Goal: Use online tool/utility: Utilize a website feature to perform a specific function

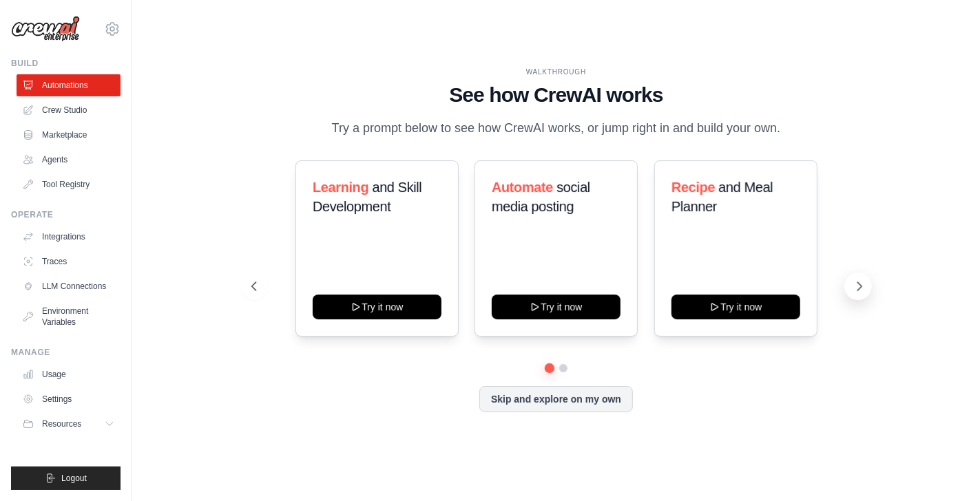
click at [865, 291] on icon at bounding box center [859, 287] width 14 height 14
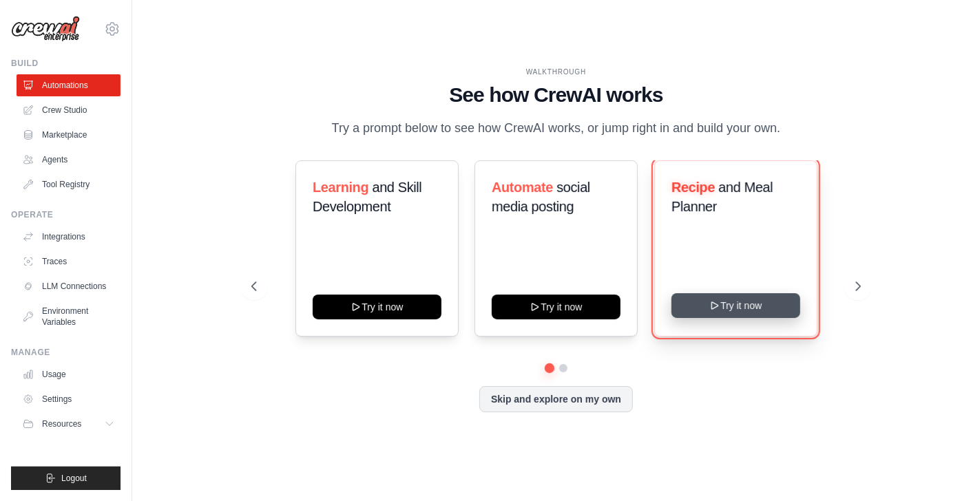
click at [774, 315] on button "Try it now" at bounding box center [735, 305] width 129 height 25
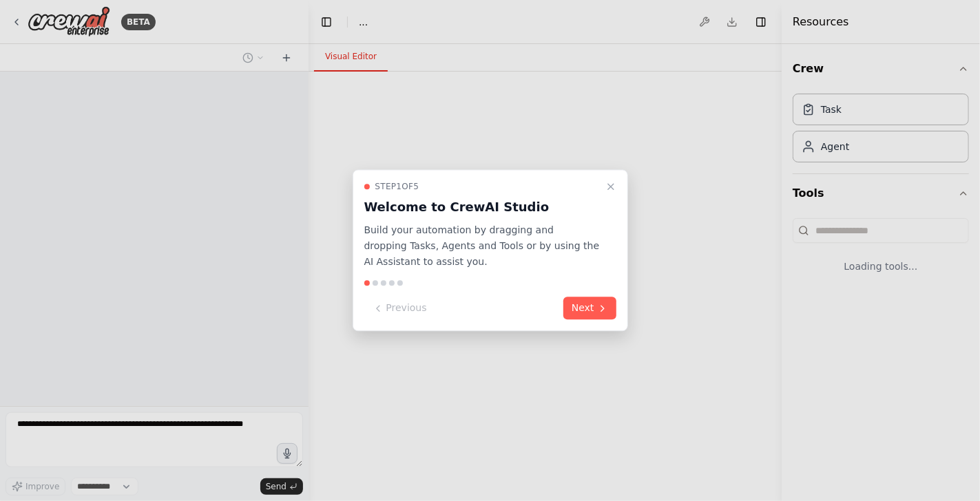
select select "****"
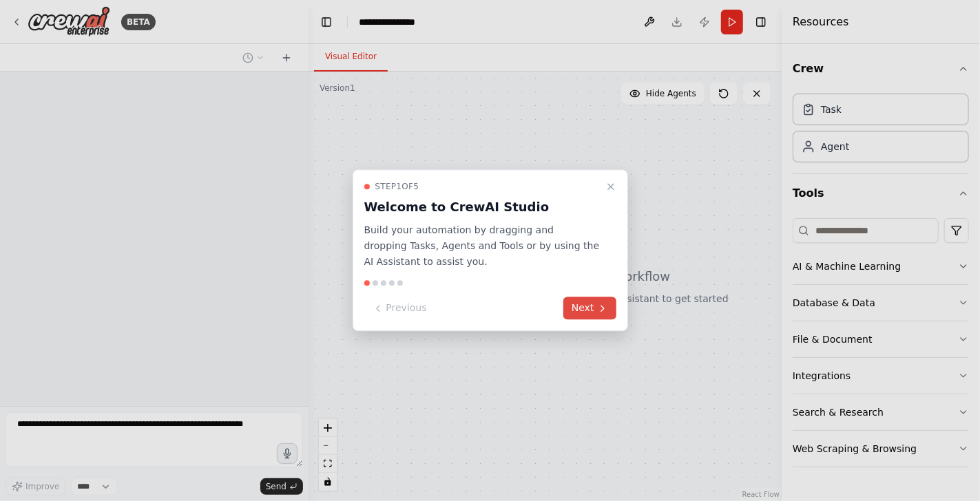
click at [600, 314] on button "Next" at bounding box center [589, 308] width 53 height 23
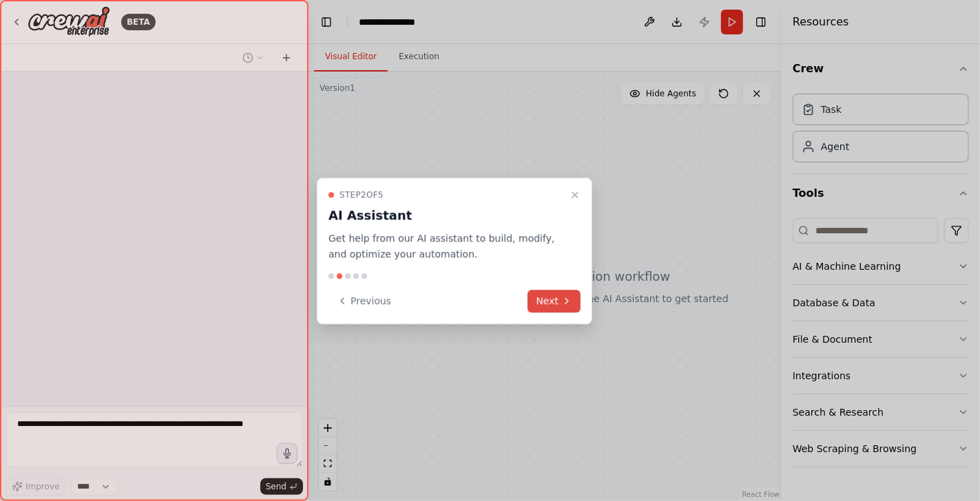
click at [556, 303] on button "Next" at bounding box center [553, 301] width 53 height 23
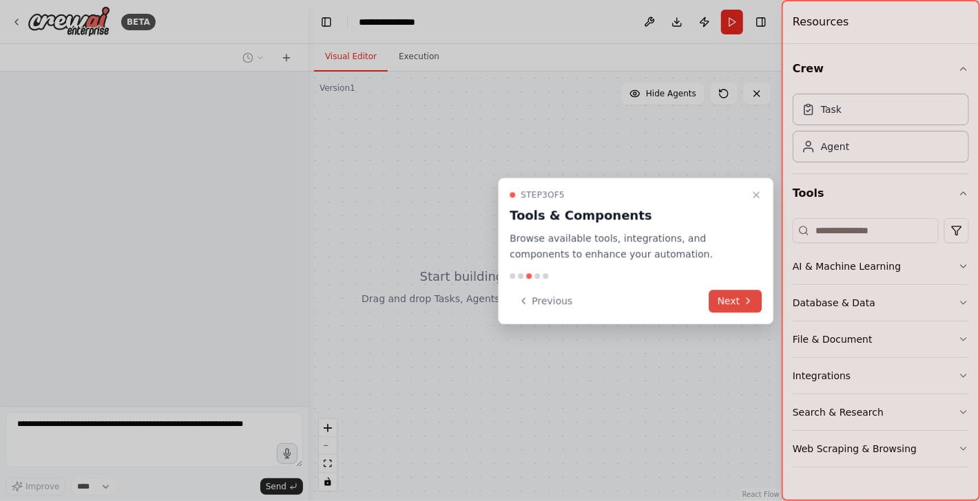
click at [740, 293] on button "Next" at bounding box center [735, 301] width 53 height 23
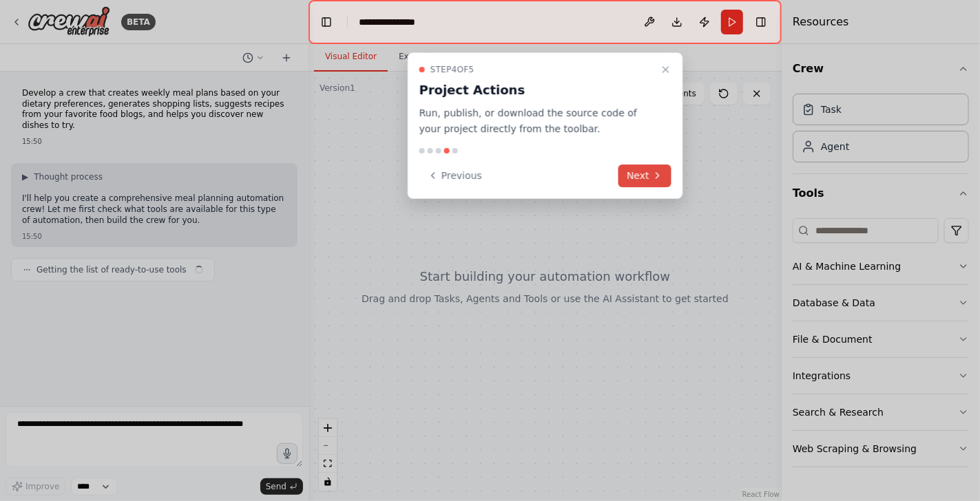
click at [662, 173] on icon at bounding box center [657, 175] width 11 height 11
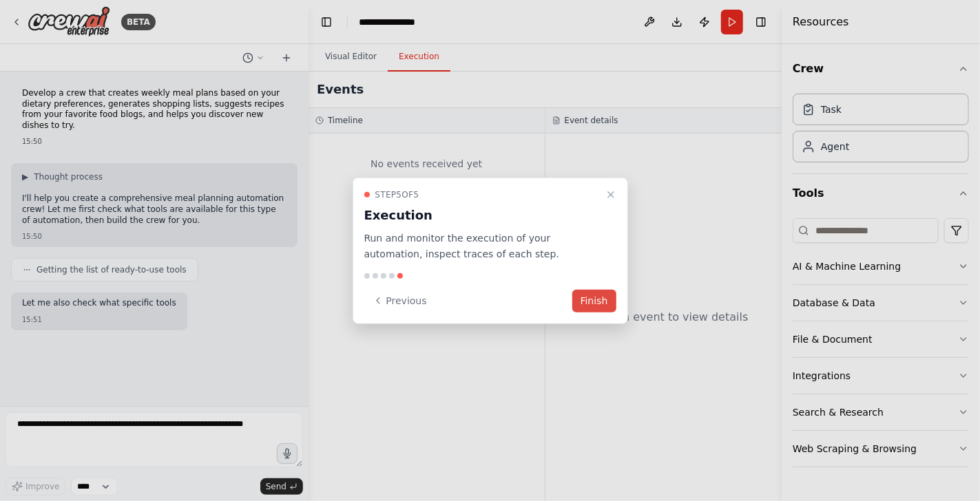
scroll to position [12, 0]
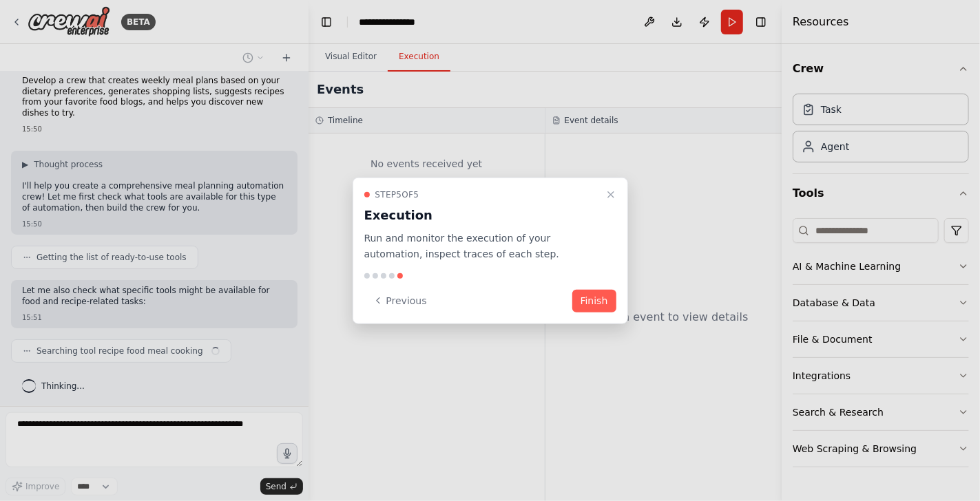
click at [602, 300] on button "Finish" at bounding box center [594, 300] width 44 height 23
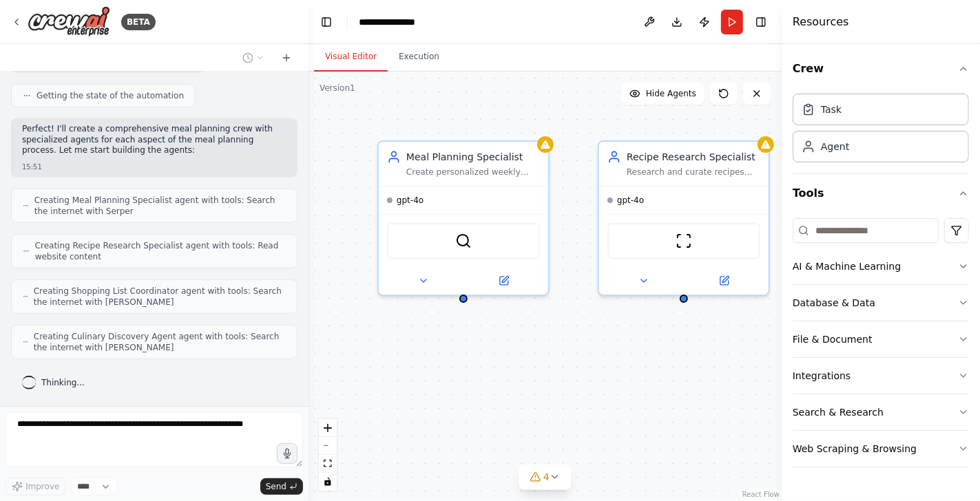
scroll to position [461, 0]
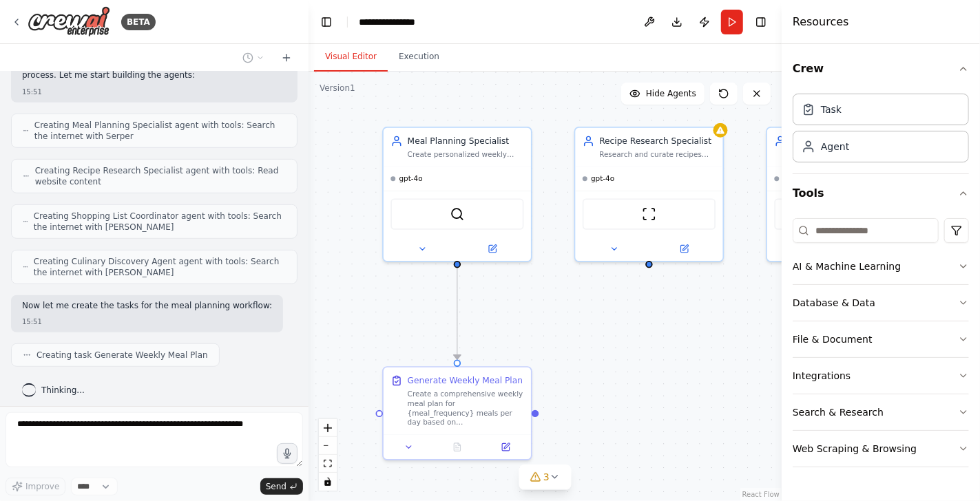
drag, startPoint x: 639, startPoint y: 388, endPoint x: 610, endPoint y: 346, distance: 51.0
click at [610, 346] on div ".deletable-edge-delete-btn { width: 20px; height: 20px; border: 0px solid #ffff…" at bounding box center [544, 287] width 473 height 430
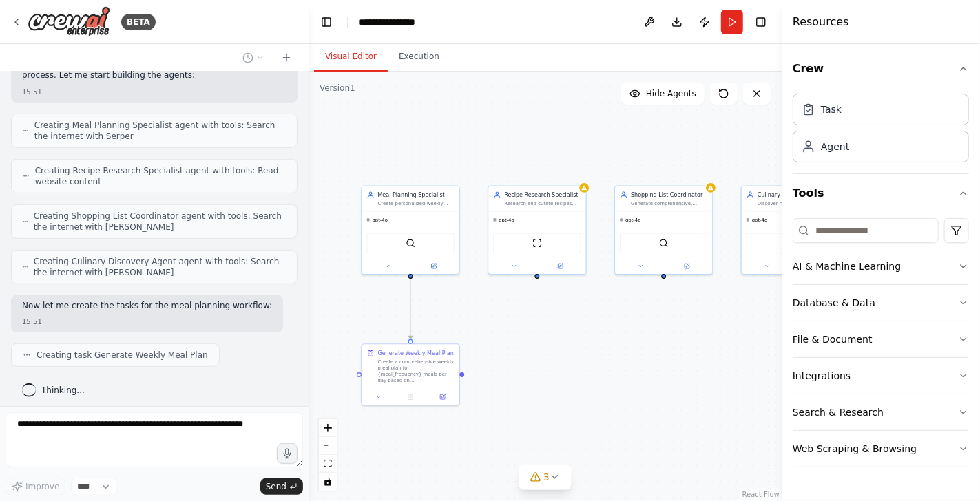
drag, startPoint x: 691, startPoint y: 345, endPoint x: 581, endPoint y: 334, distance: 110.0
click at [581, 334] on div ".deletable-edge-delete-btn { width: 20px; height: 20px; border: 0px solid #ffff…" at bounding box center [544, 287] width 473 height 430
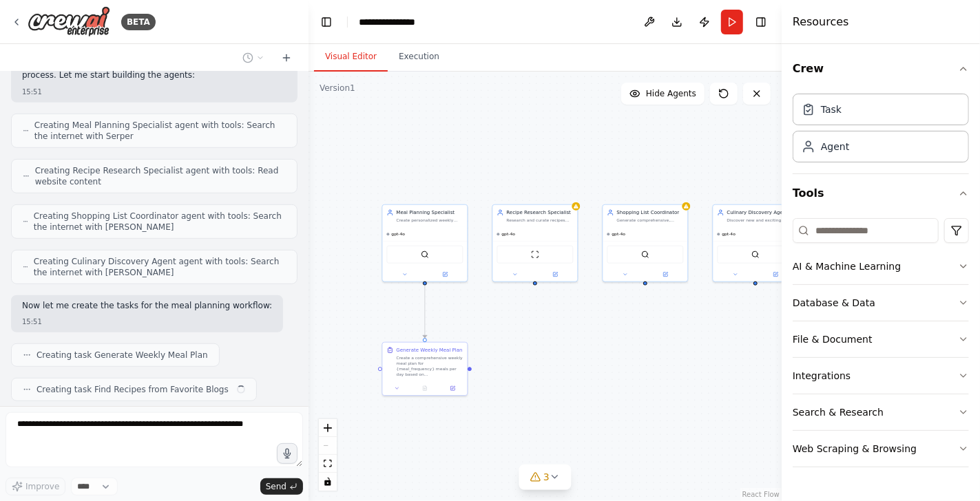
scroll to position [494, 0]
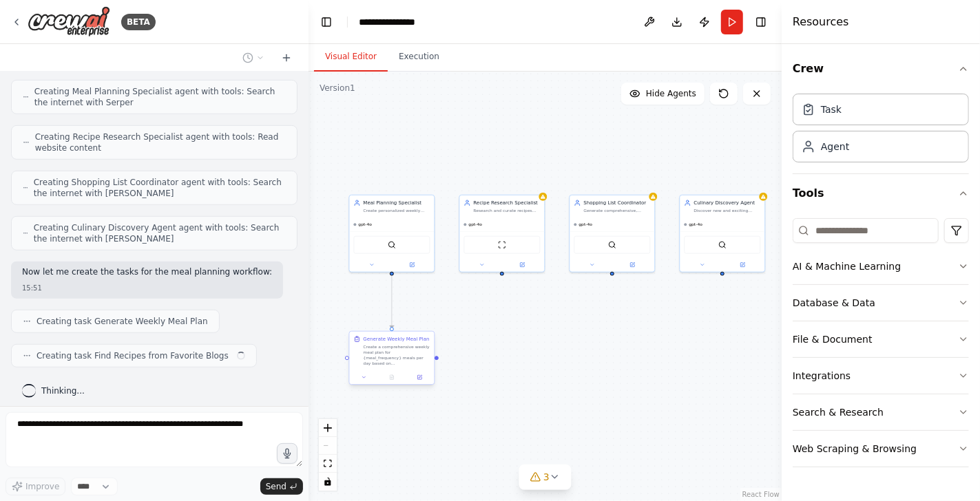
drag, startPoint x: 625, startPoint y: 339, endPoint x: 403, endPoint y: 362, distance: 222.9
click at [595, 335] on div ".deletable-edge-delete-btn { width: 20px; height: 20px; border: 0px solid #ffff…" at bounding box center [544, 287] width 473 height 430
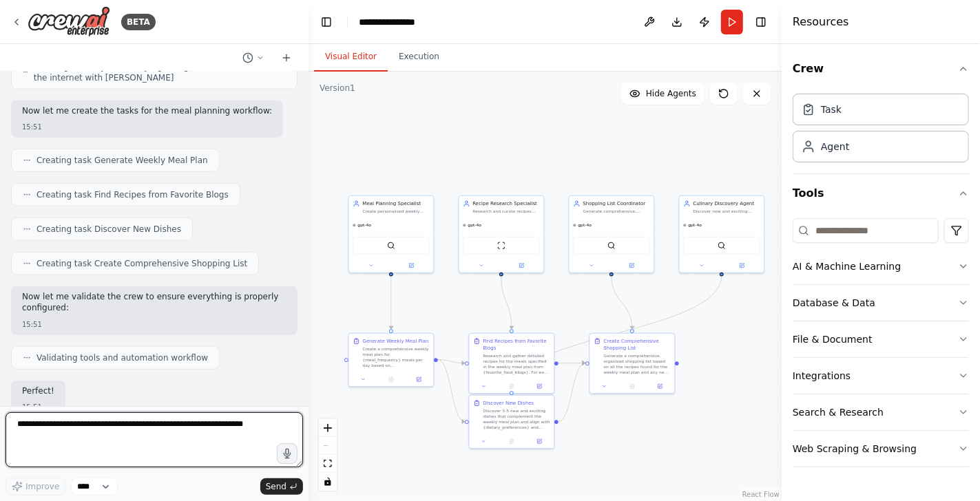
scroll to position [737, 0]
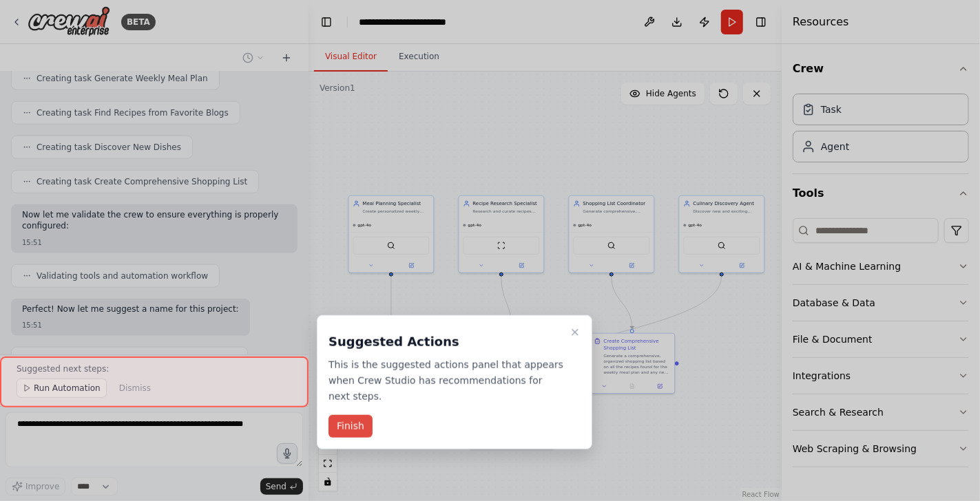
click at [354, 431] on button "Finish" at bounding box center [350, 426] width 44 height 23
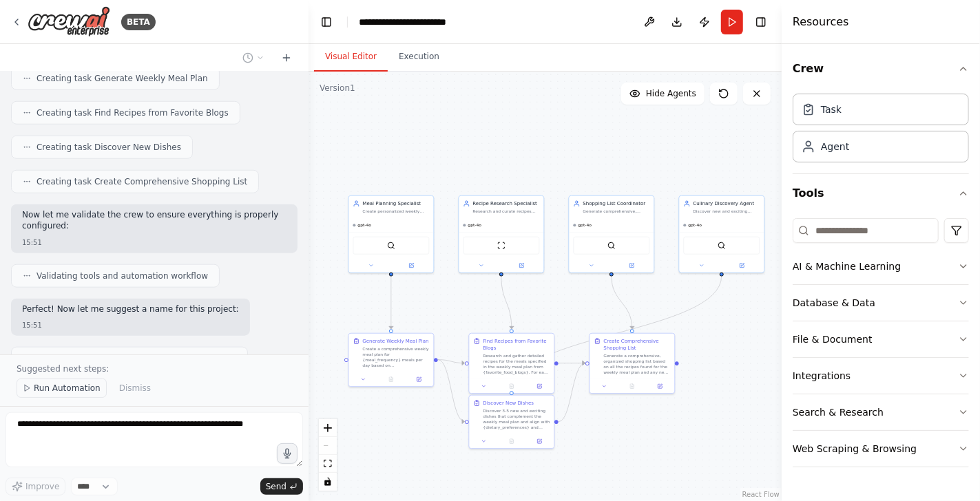
click at [64, 392] on span "Run Automation" at bounding box center [67, 388] width 67 height 11
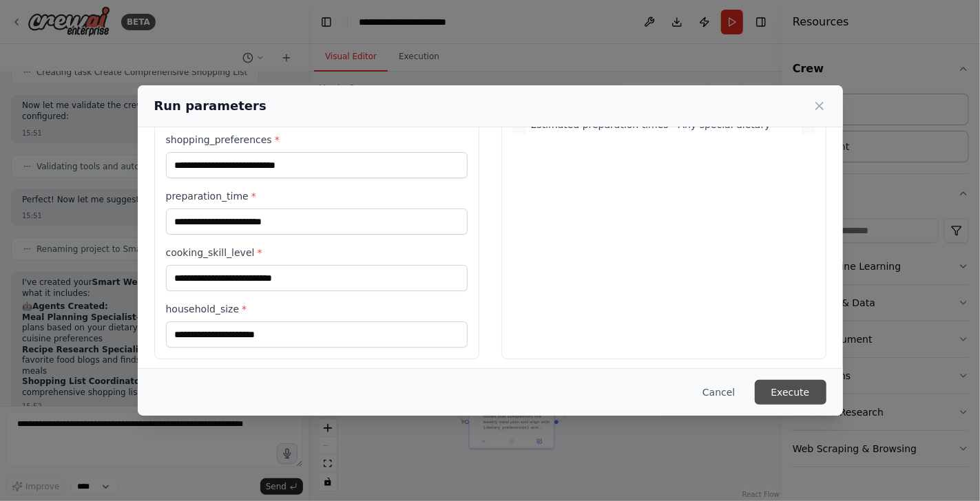
scroll to position [858, 0]
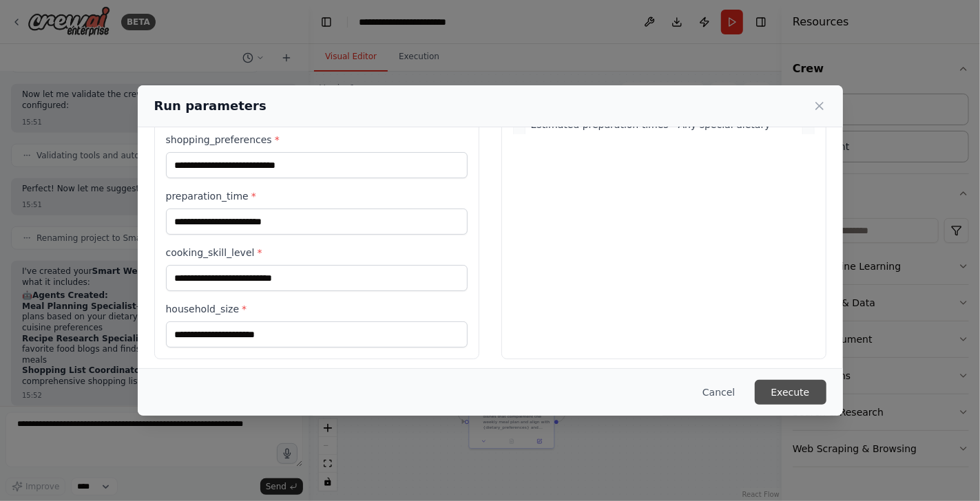
click at [814, 394] on button "Execute" at bounding box center [791, 392] width 72 height 25
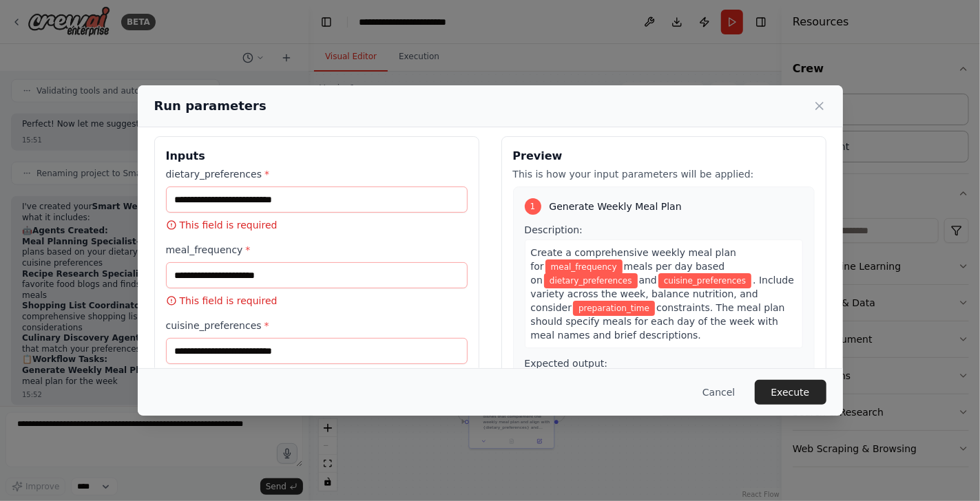
scroll to position [0, 0]
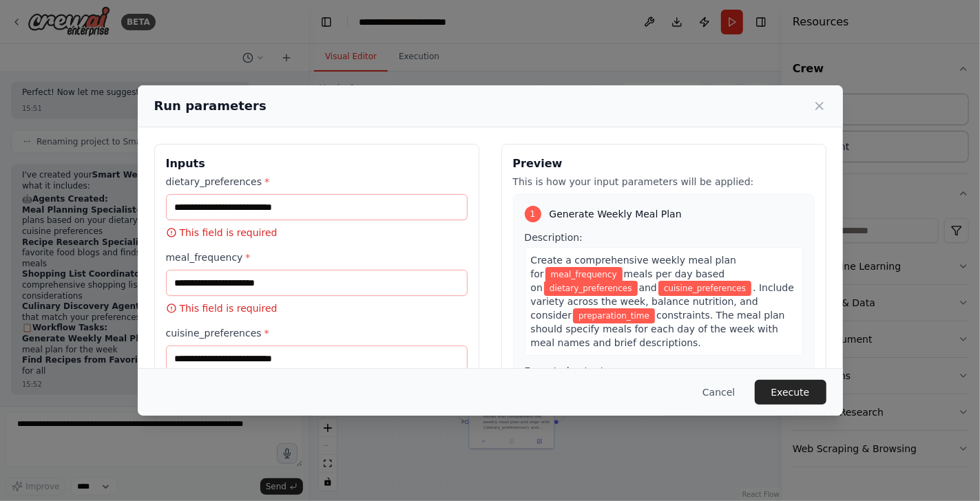
click at [309, 224] on div "dietary_preferences * This field is required" at bounding box center [317, 207] width 302 height 65
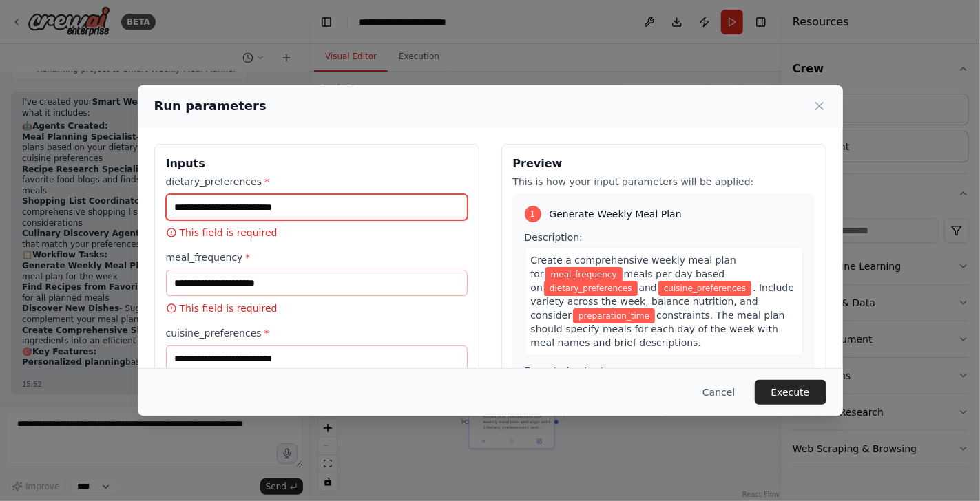
click at [311, 212] on input "dietary_preferences *" at bounding box center [317, 207] width 302 height 26
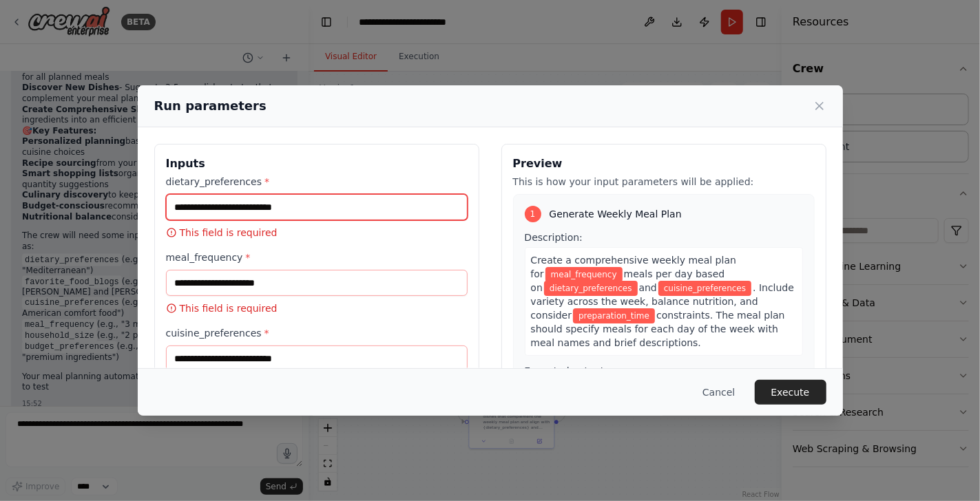
scroll to position [1259, 0]
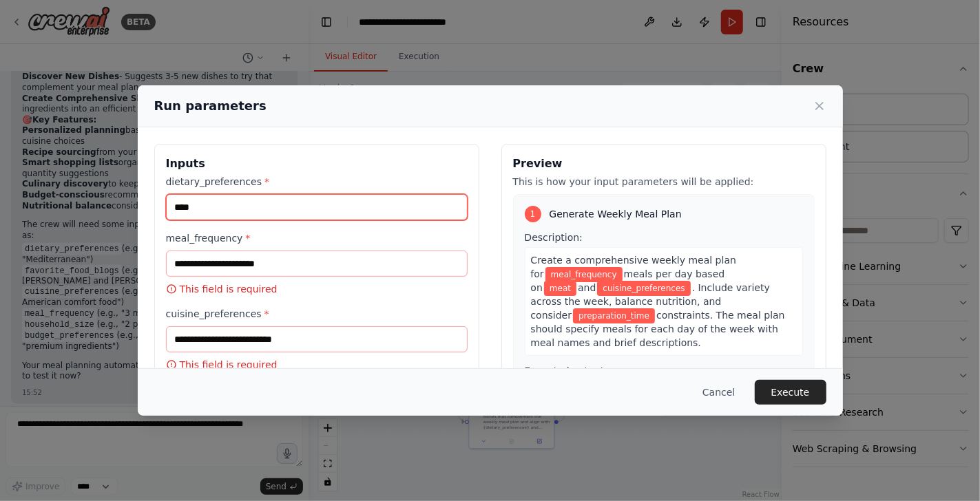
type input "****"
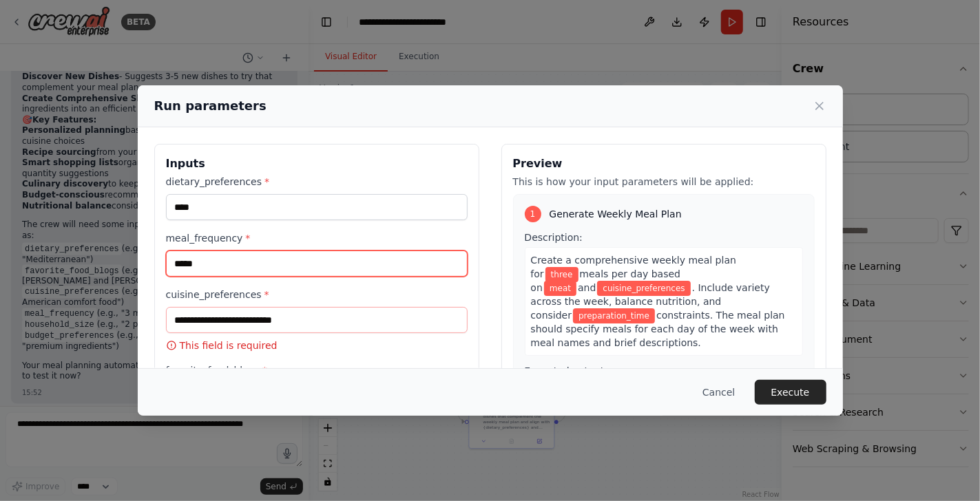
type input "*****"
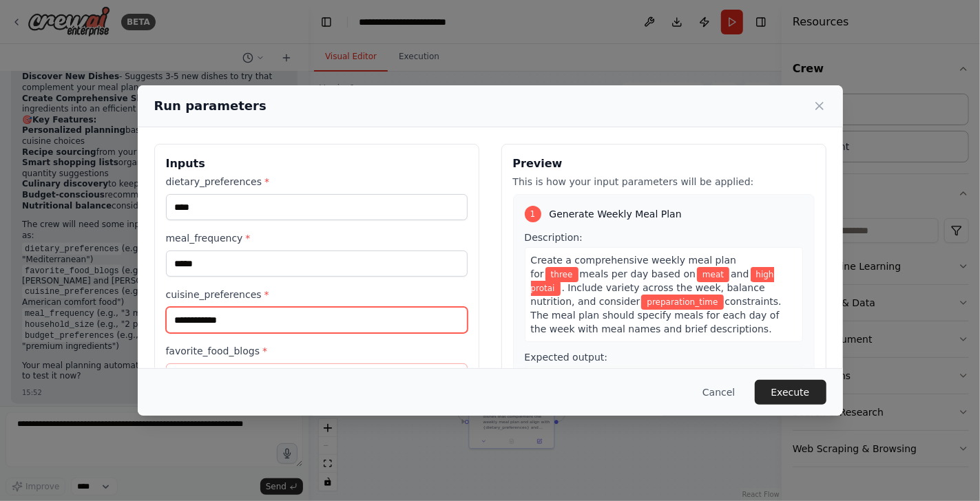
type input "**********"
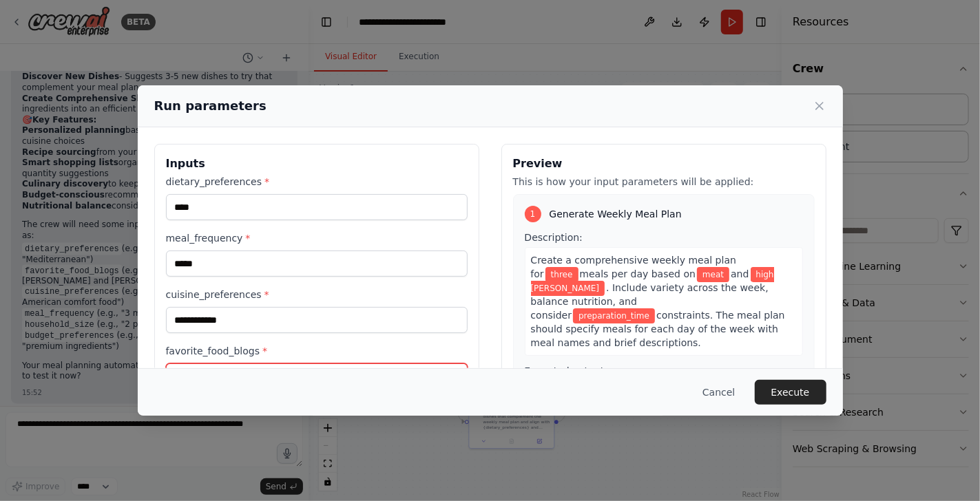
scroll to position [17, 0]
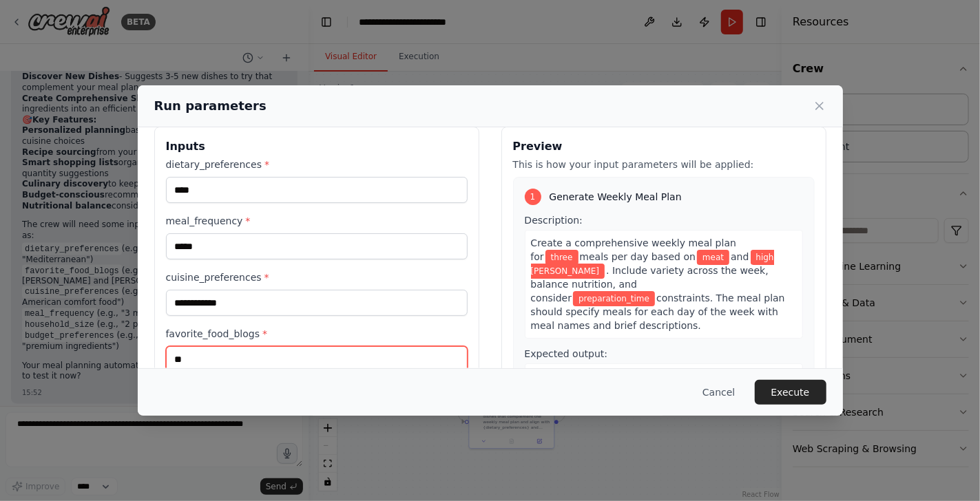
type input "*"
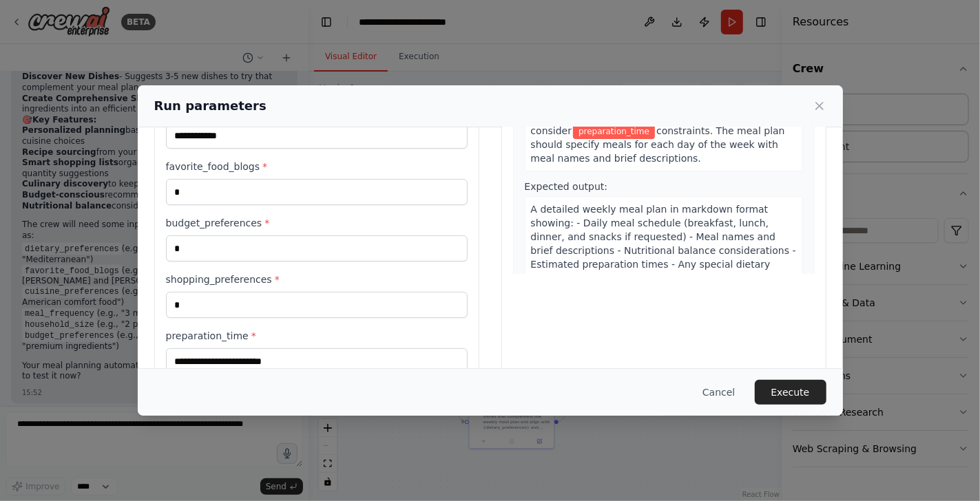
scroll to position [349, 0]
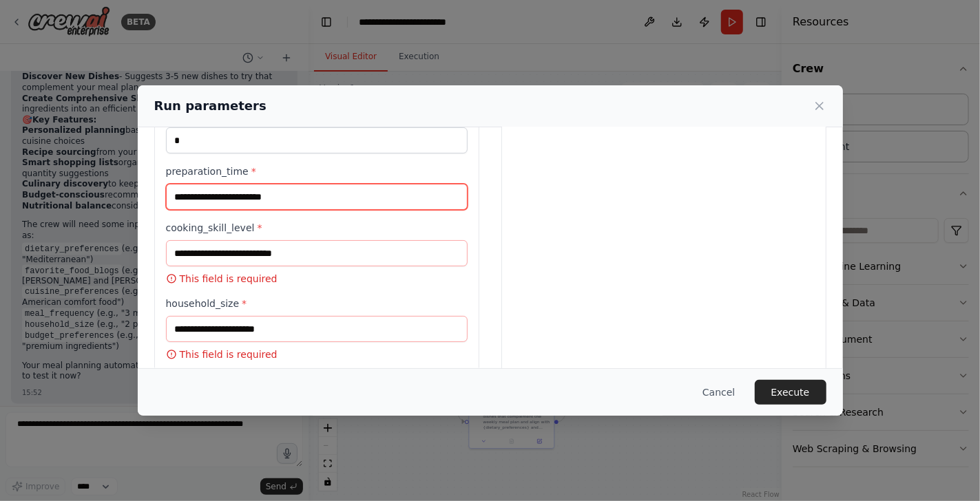
click at [251, 193] on input "preparation_time *" at bounding box center [317, 197] width 302 height 26
type input "******"
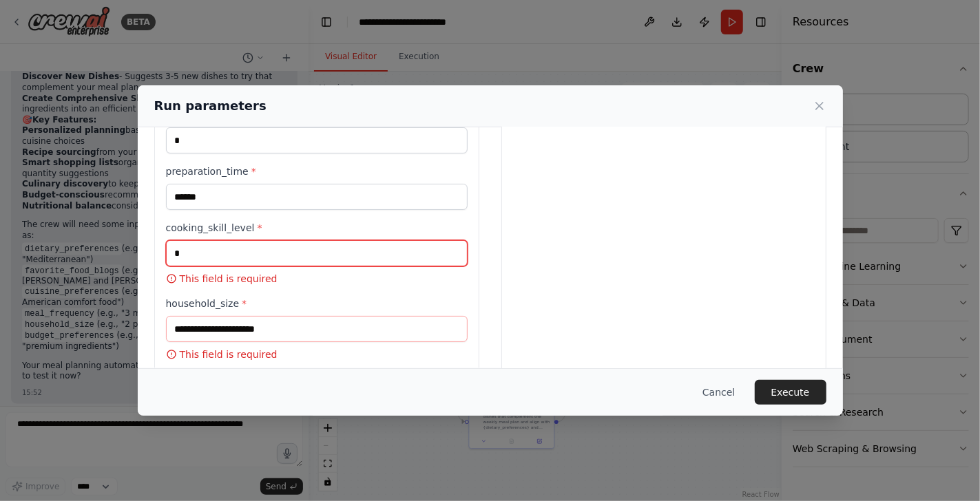
scroll to position [344, 0]
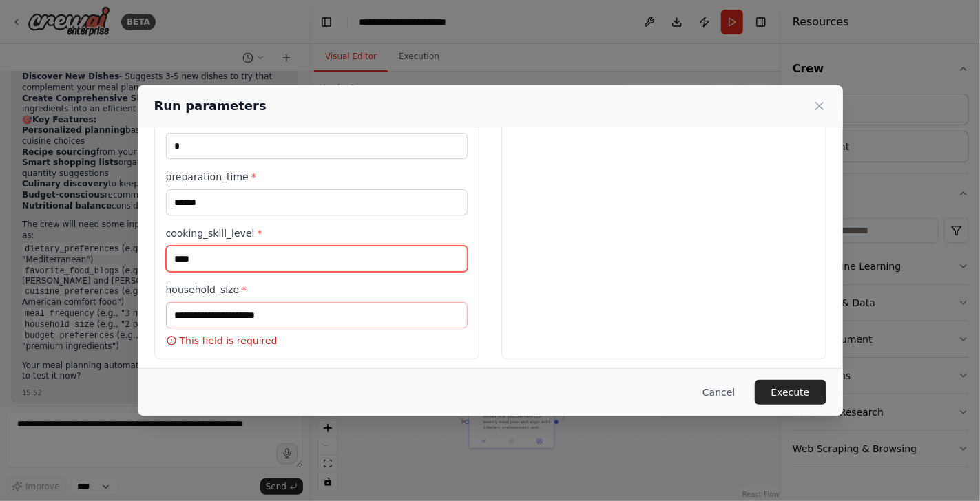
type input "****"
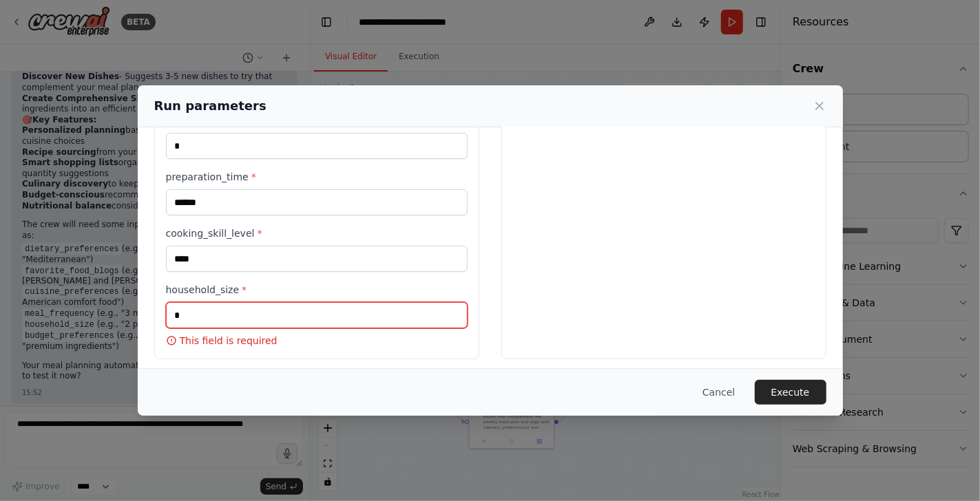
scroll to position [324, 0]
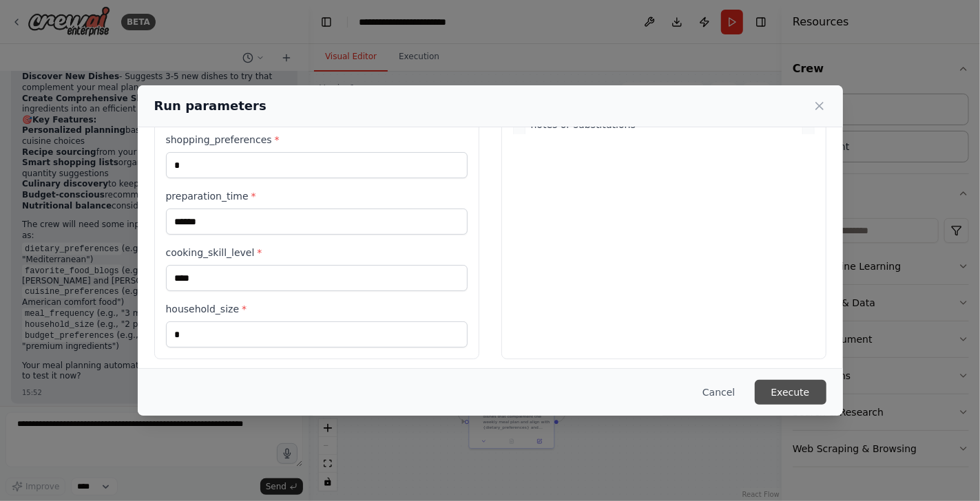
click at [818, 390] on button "Execute" at bounding box center [791, 392] width 72 height 25
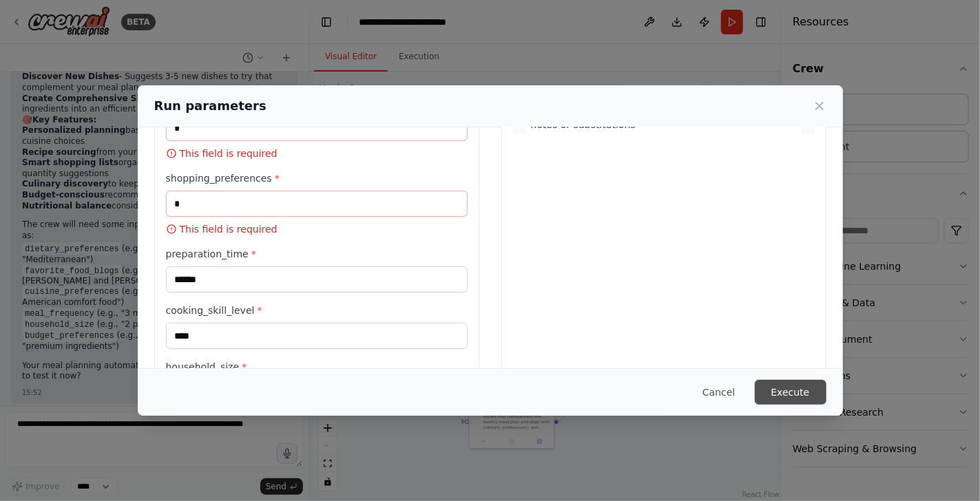
scroll to position [363, 0]
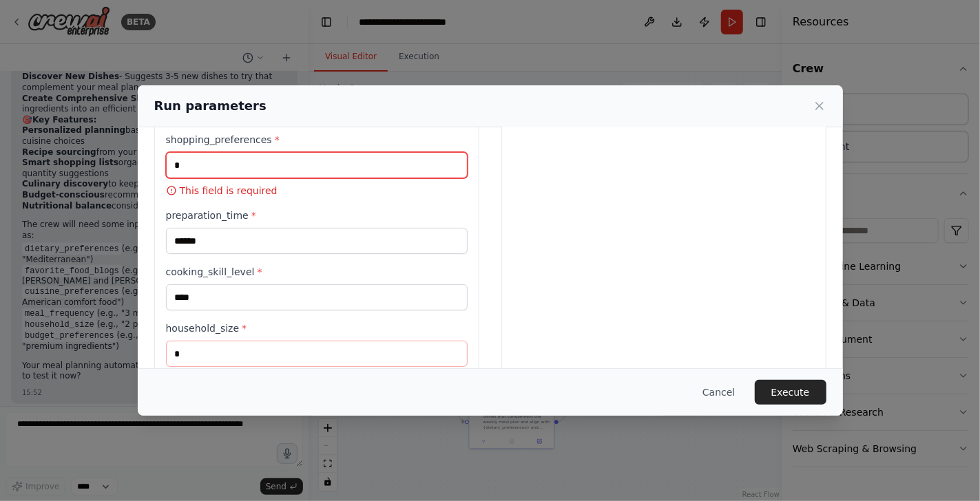
click at [283, 161] on input "shopping_preferences *" at bounding box center [317, 165] width 302 height 26
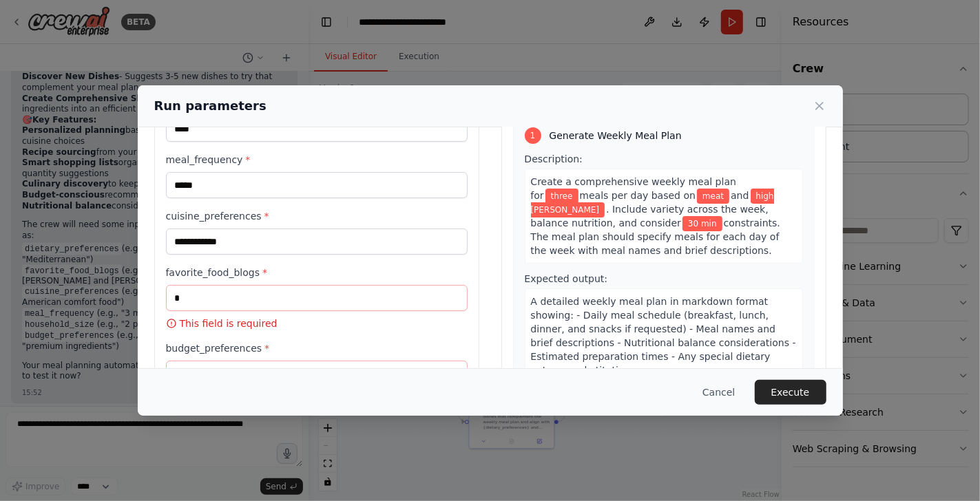
scroll to position [87, 0]
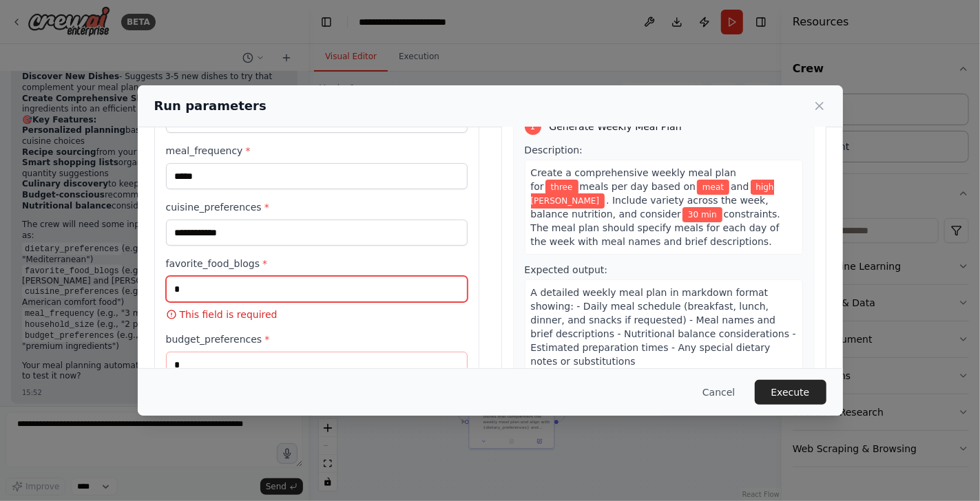
click at [291, 283] on input "favorite_food_blogs *" at bounding box center [317, 289] width 302 height 26
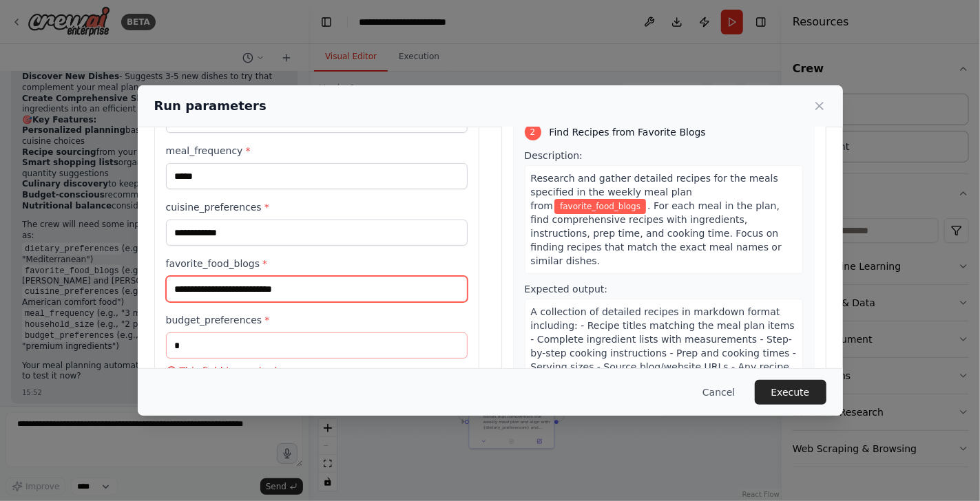
scroll to position [275, 0]
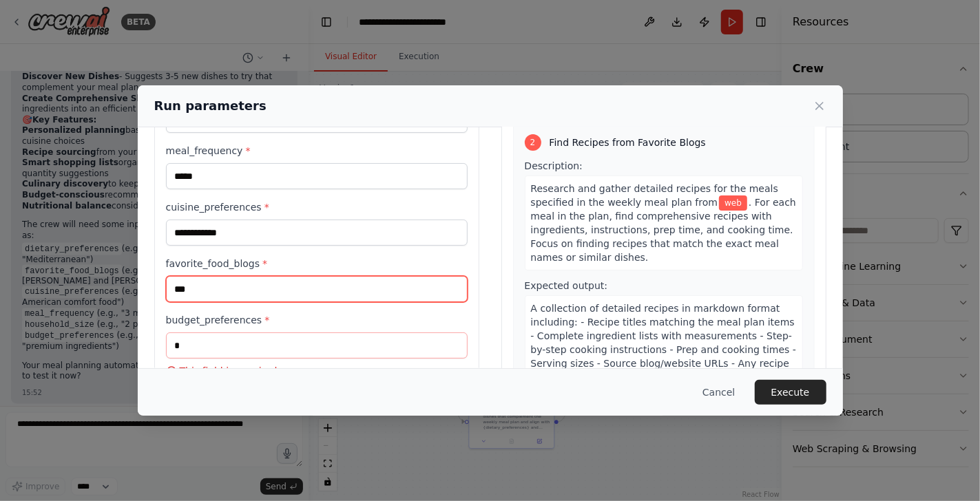
type input "***"
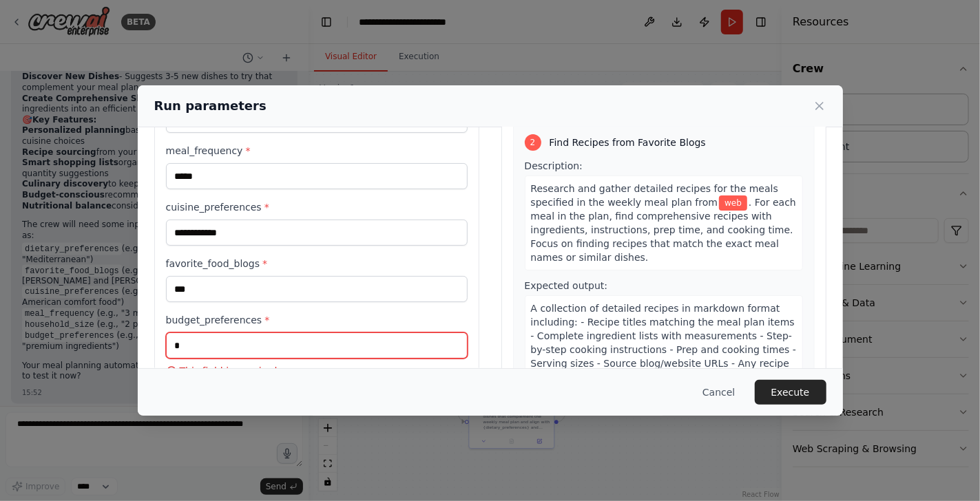
click at [379, 351] on input "budget_preferences *" at bounding box center [317, 346] width 302 height 26
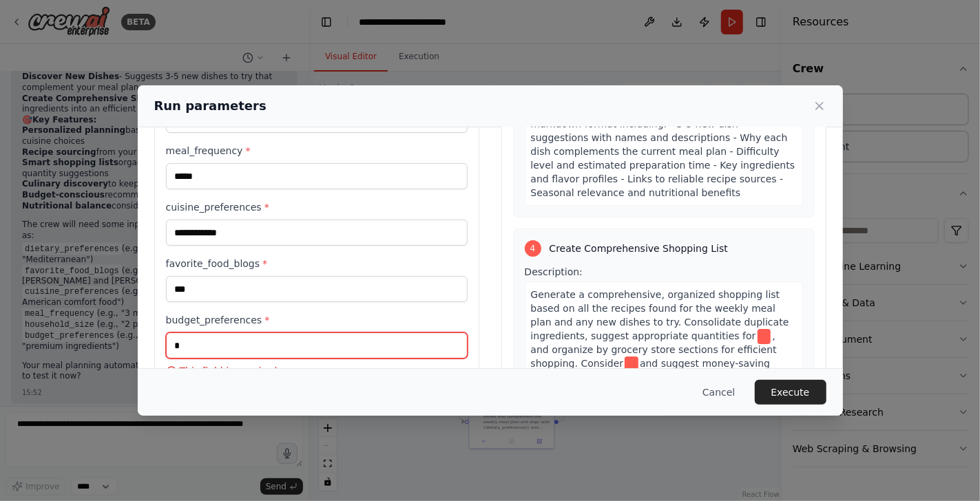
scroll to position [826, 0]
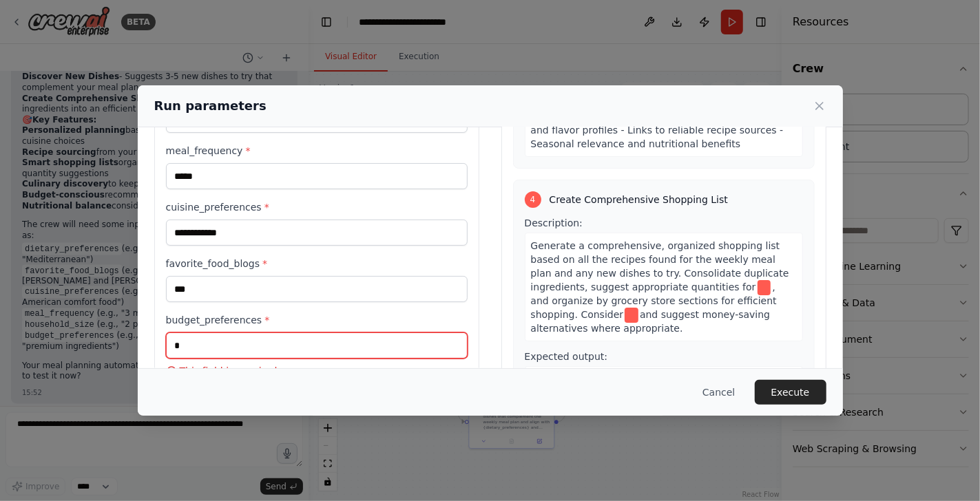
click at [307, 344] on input "budget_preferences *" at bounding box center [317, 346] width 302 height 26
type input "*"
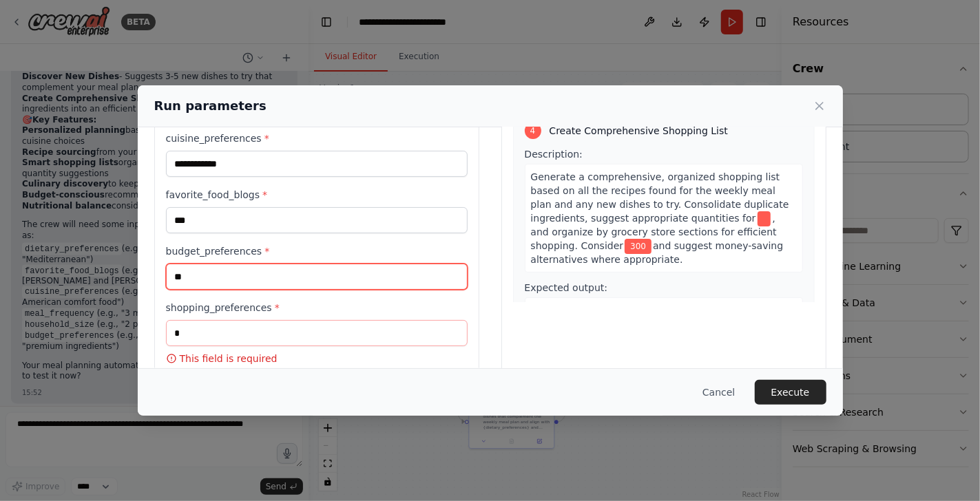
type input "*"
type input "*********"
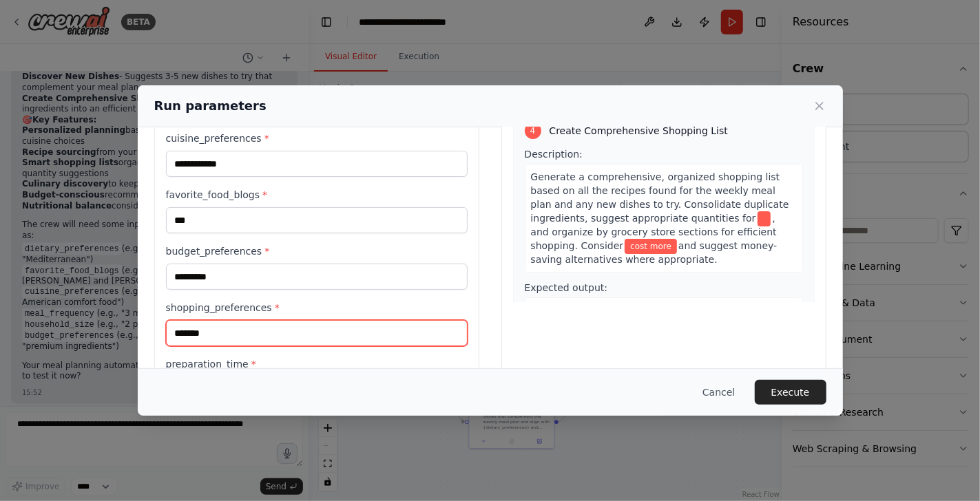
type input "*******"
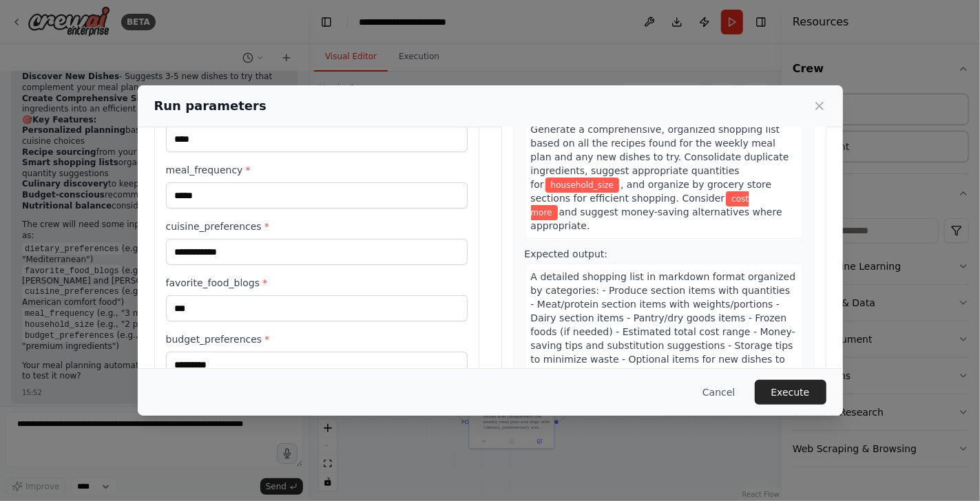
scroll to position [324, 0]
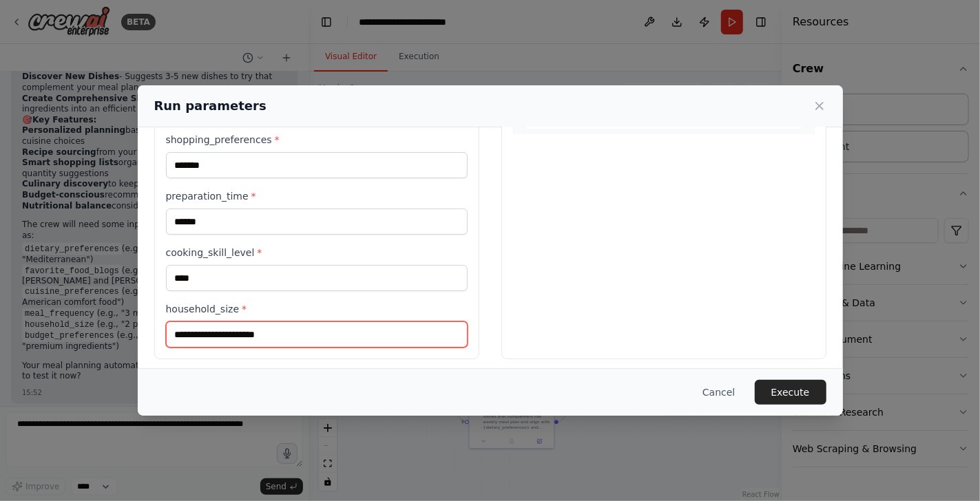
click at [289, 330] on input "household_size *" at bounding box center [317, 335] width 302 height 26
type input "*"
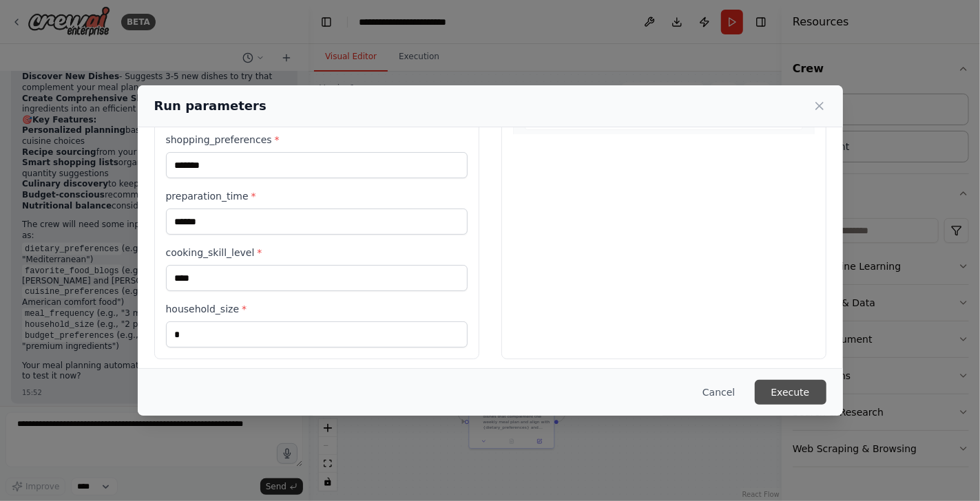
click at [795, 390] on button "Execute" at bounding box center [791, 392] width 72 height 25
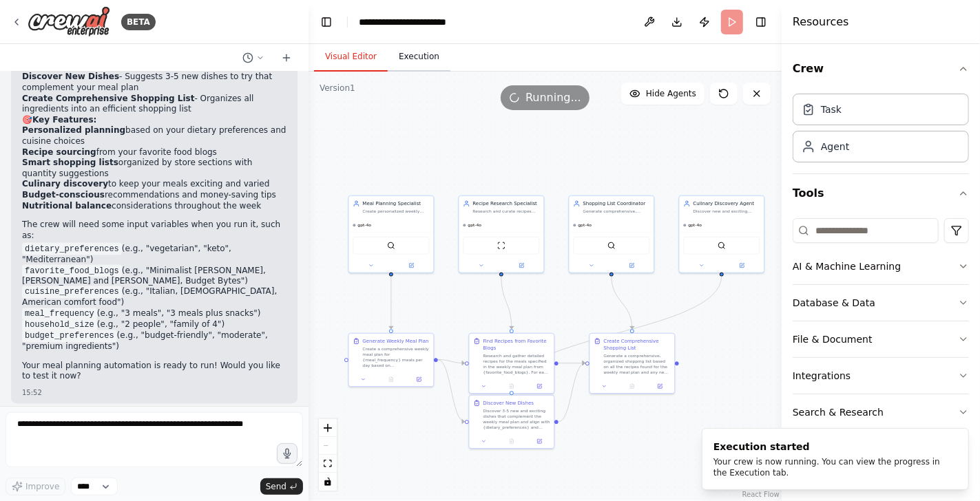
click at [420, 55] on button "Execution" at bounding box center [419, 57] width 63 height 29
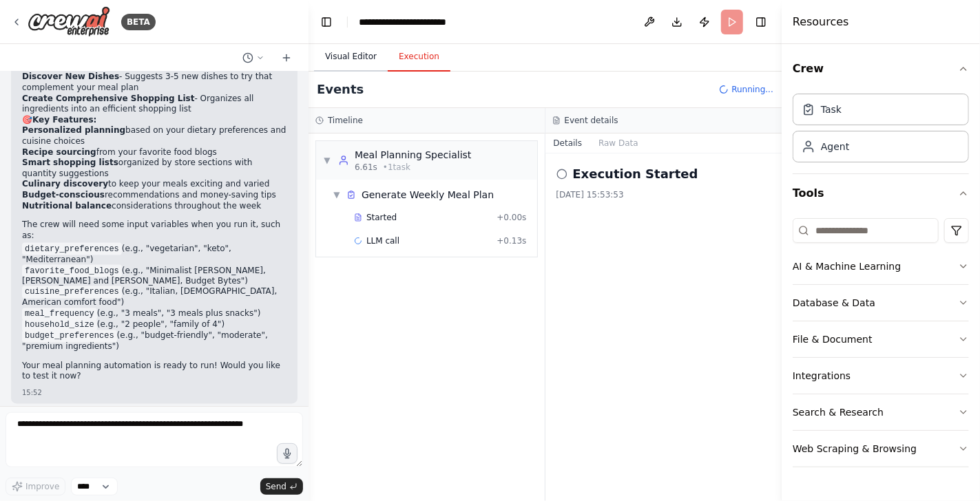
click at [359, 53] on button "Visual Editor" at bounding box center [351, 57] width 74 height 29
click at [413, 56] on button "Execution" at bounding box center [419, 57] width 63 height 29
click at [366, 56] on button "Visual Editor" at bounding box center [351, 57] width 74 height 29
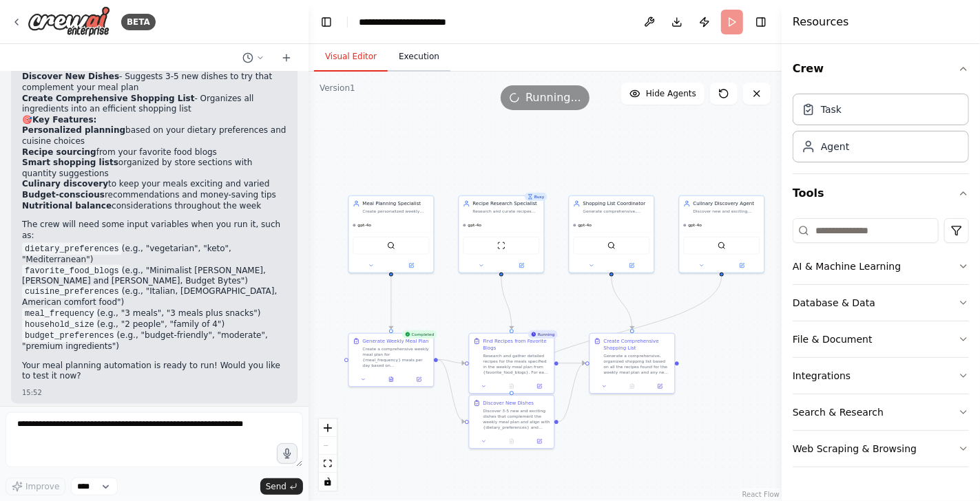
click at [432, 56] on button "Execution" at bounding box center [419, 57] width 63 height 29
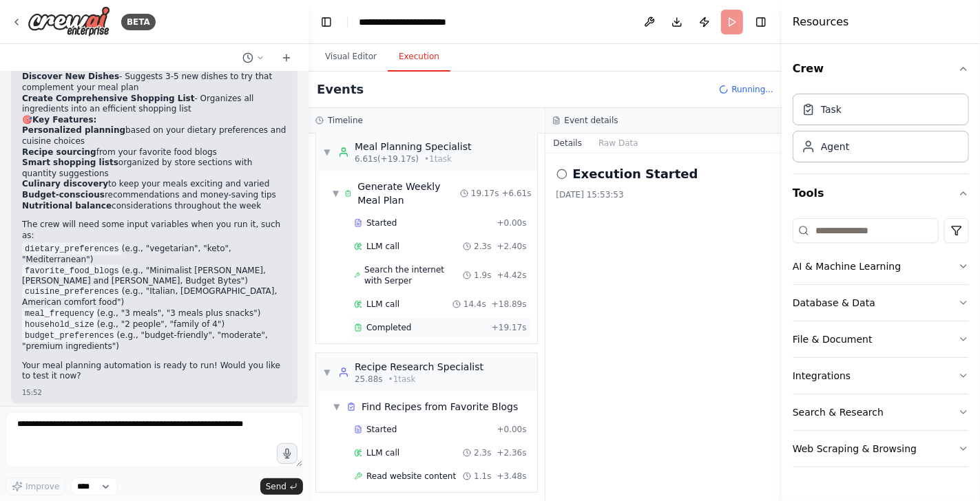
scroll to position [31, 0]
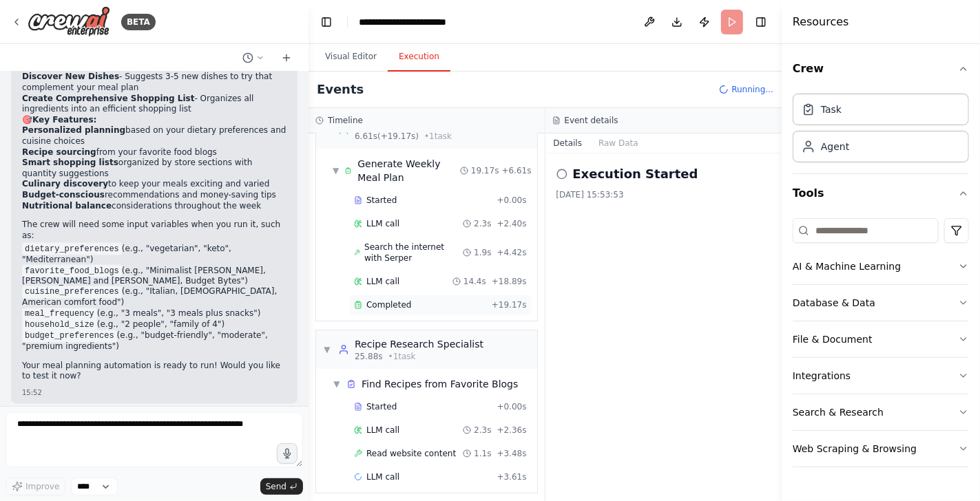
click at [470, 300] on div "Completed" at bounding box center [420, 305] width 132 height 11
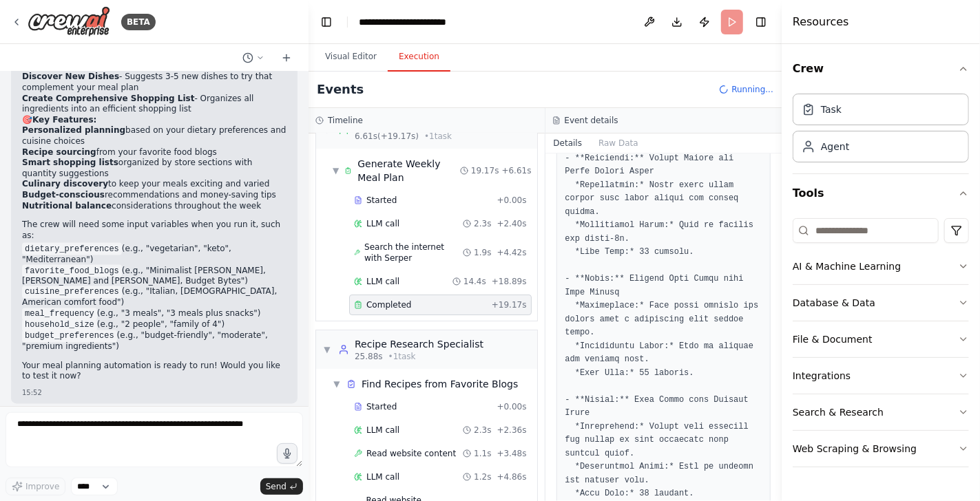
scroll to position [2662, 0]
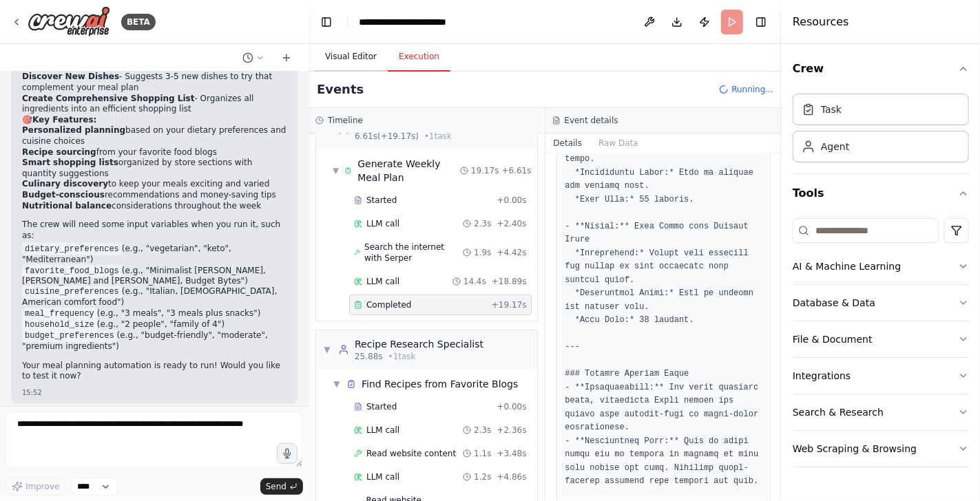
click at [357, 61] on button "Visual Editor" at bounding box center [351, 57] width 74 height 29
click at [416, 59] on button "Execution" at bounding box center [419, 57] width 63 height 29
click at [429, 300] on div "Completed" at bounding box center [420, 305] width 132 height 11
click at [334, 172] on span "▼" at bounding box center [336, 170] width 6 height 11
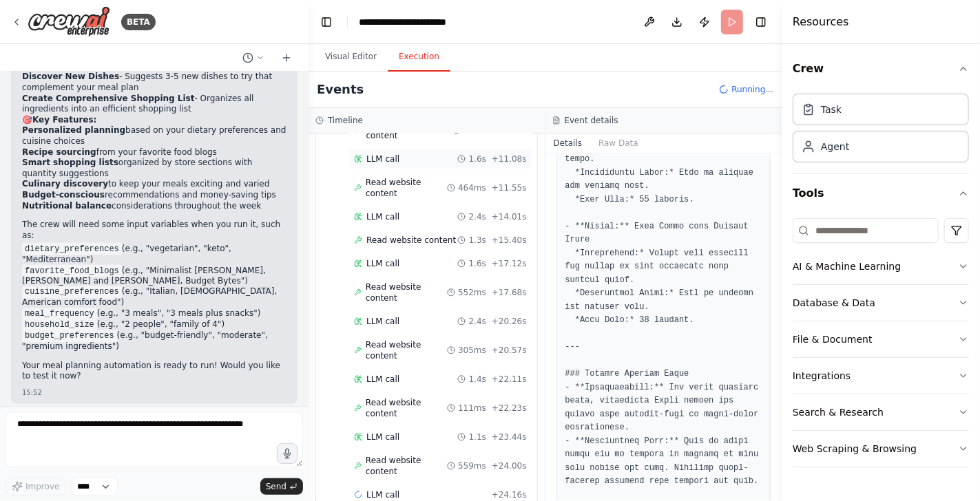
scroll to position [404, 0]
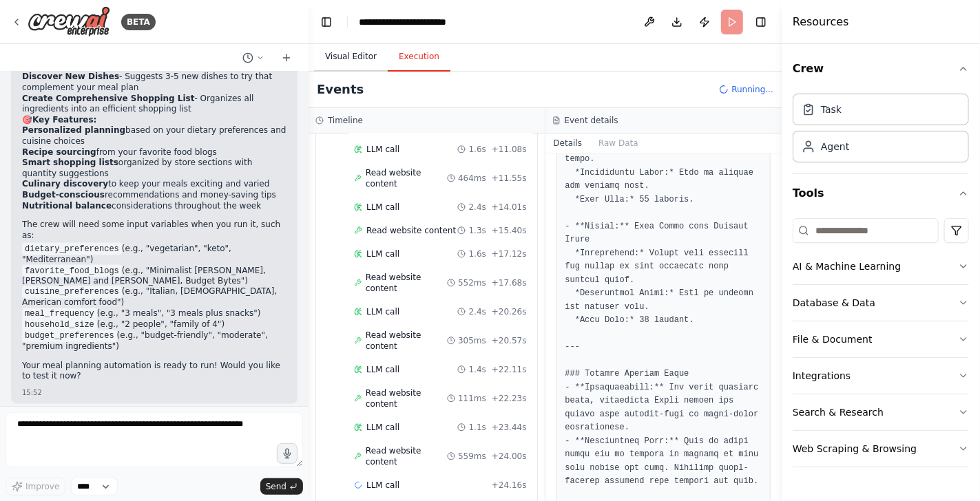
click at [346, 61] on button "Visual Editor" at bounding box center [351, 57] width 74 height 29
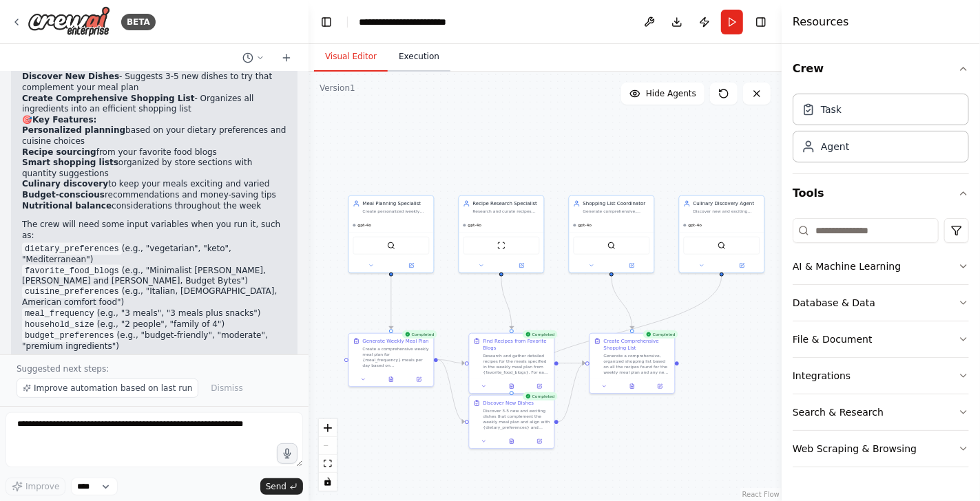
click at [407, 59] on button "Execution" at bounding box center [419, 57] width 63 height 29
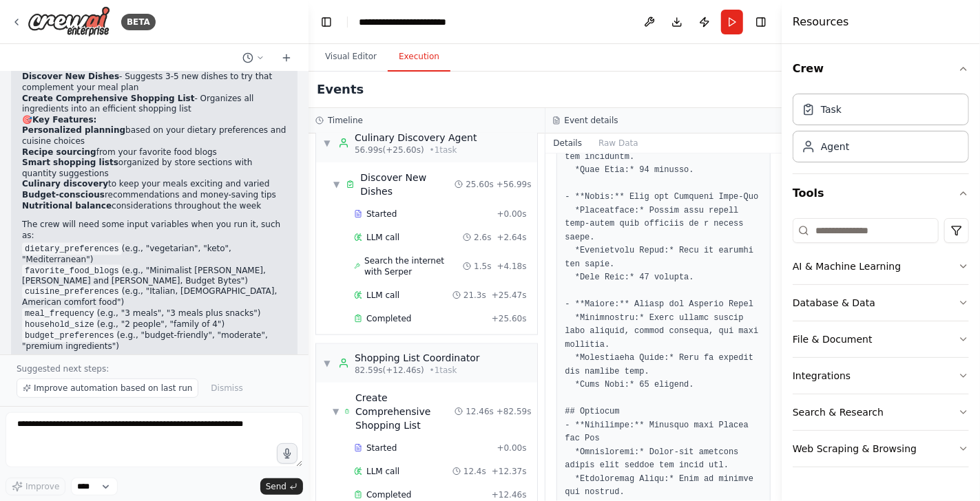
scroll to position [1311, 0]
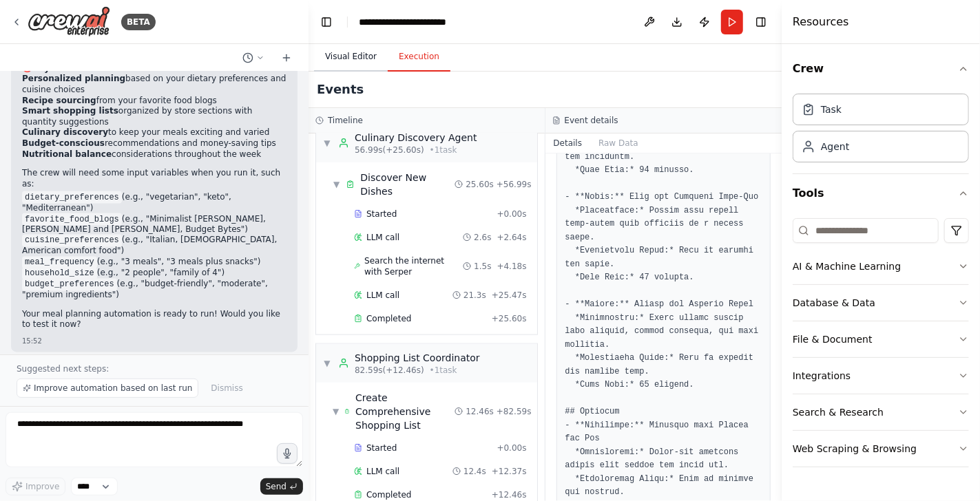
click at [342, 63] on button "Visual Editor" at bounding box center [351, 57] width 74 height 29
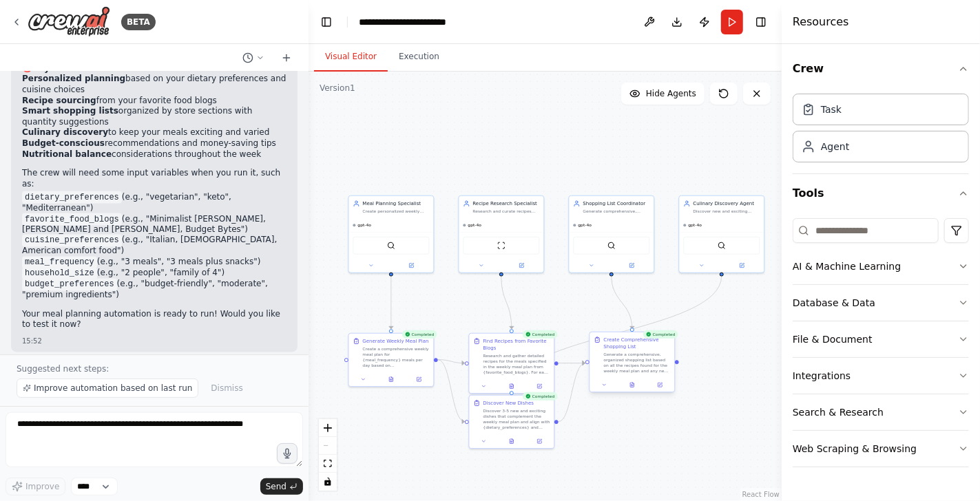
click at [652, 370] on div "Generate a comprehensive, organized shopping list based on all the recipes foun…" at bounding box center [636, 363] width 67 height 22
click at [711, 343] on div ".deletable-edge-delete-btn { width: 20px; height: 20px; border: 0px solid #ffff…" at bounding box center [544, 287] width 473 height 430
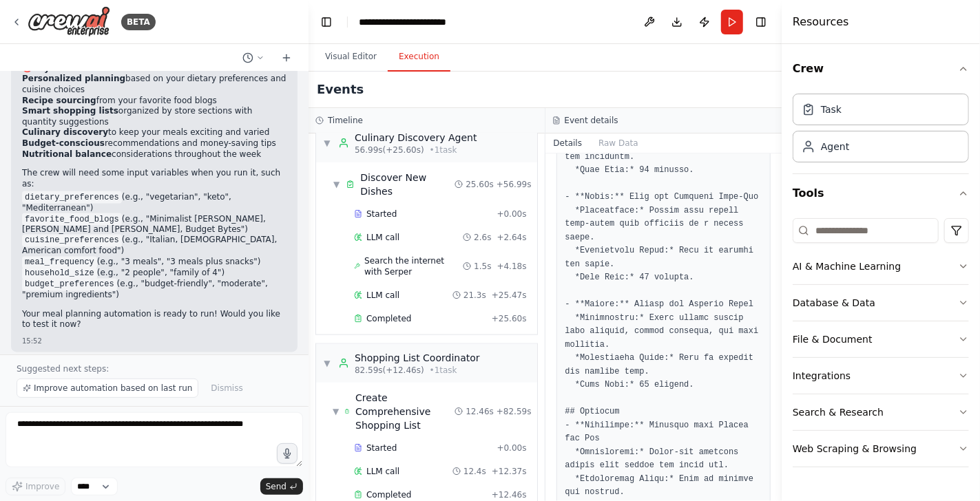
click at [414, 68] on button "Execution" at bounding box center [419, 57] width 63 height 29
click at [614, 135] on button "Raw Data" at bounding box center [618, 143] width 56 height 19
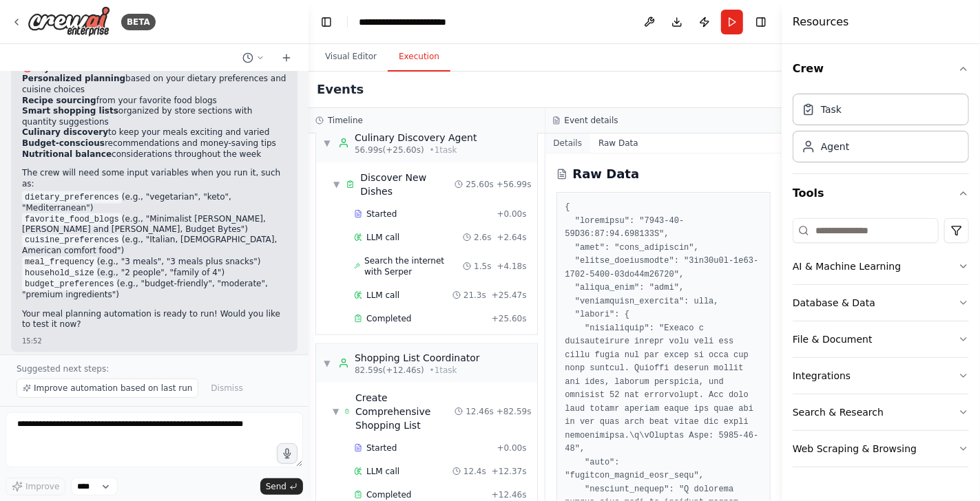
click at [562, 135] on button "Details" at bounding box center [567, 143] width 45 height 19
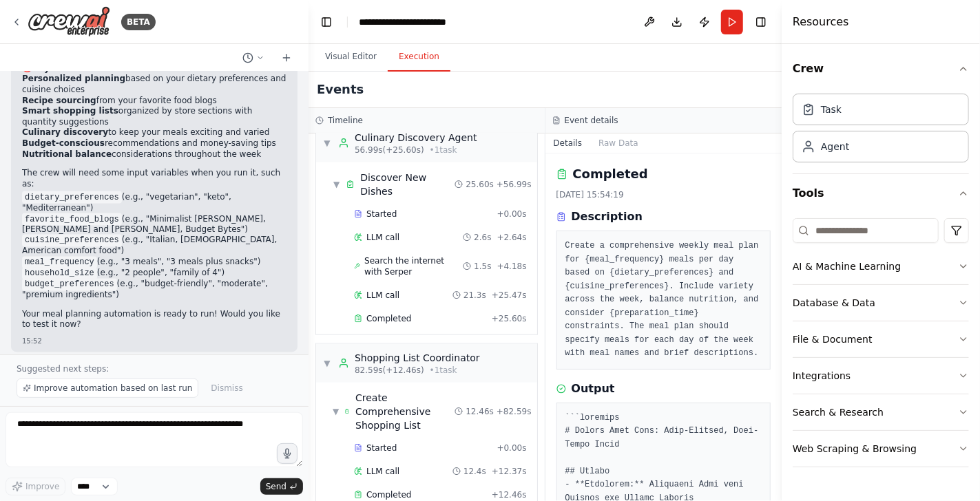
drag, startPoint x: 777, startPoint y: 182, endPoint x: 780, endPoint y: 211, distance: 29.1
click at [780, 210] on button "Toggle Sidebar" at bounding box center [781, 250] width 11 height 501
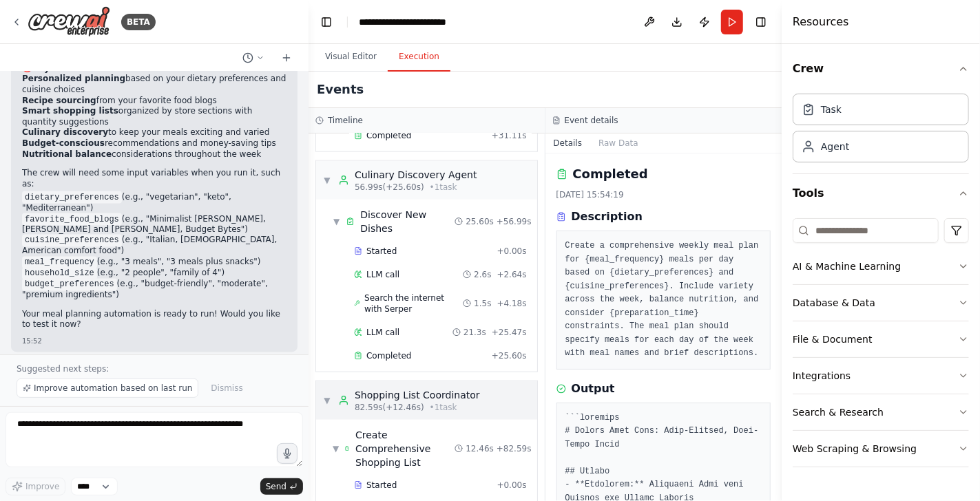
scroll to position [944, 0]
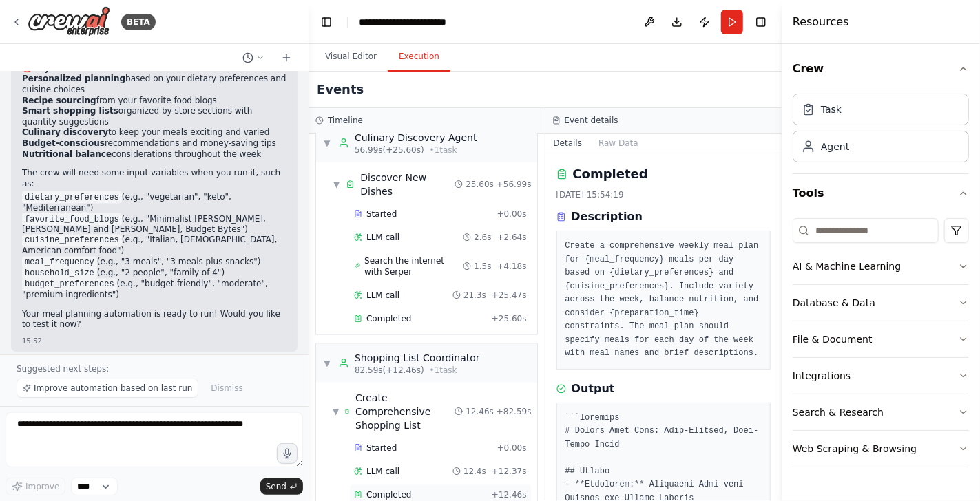
click at [432, 485] on div "Completed + 12.46s" at bounding box center [440, 495] width 182 height 21
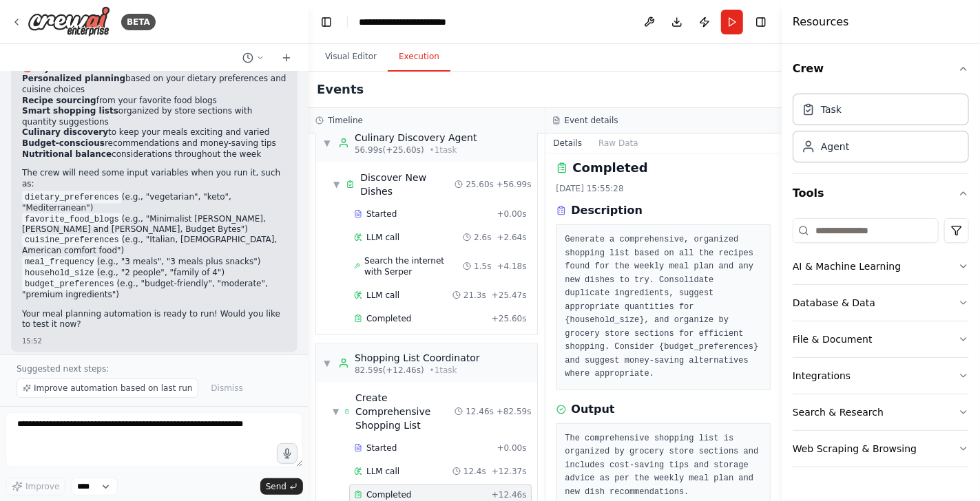
scroll to position [19, 0]
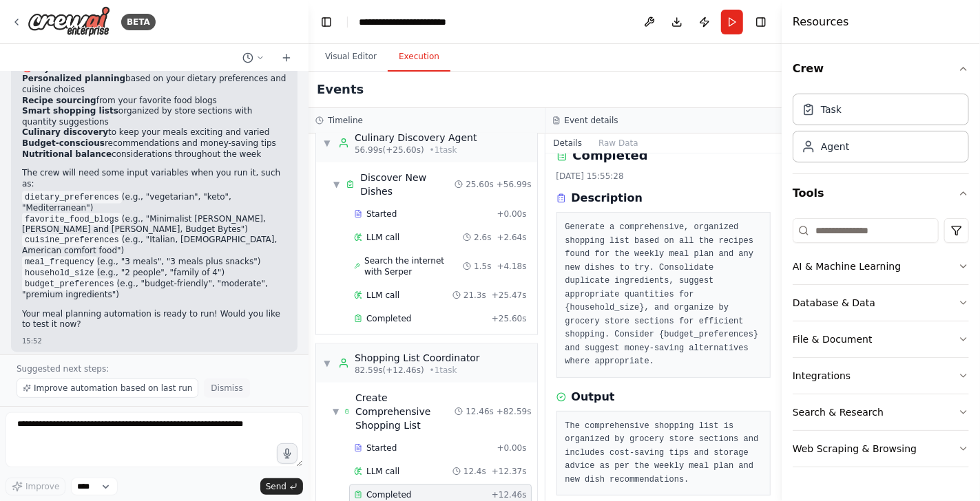
click at [219, 390] on span "Dismiss" at bounding box center [227, 388] width 32 height 11
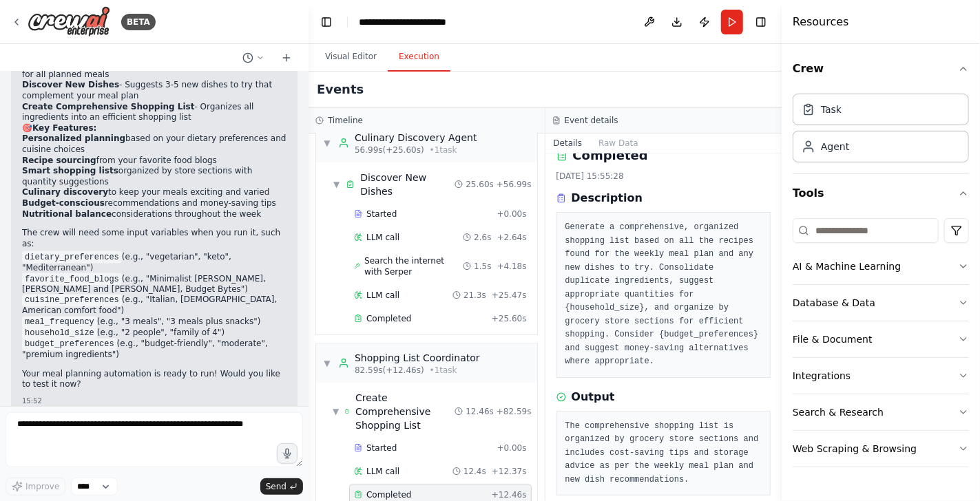
scroll to position [1259, 0]
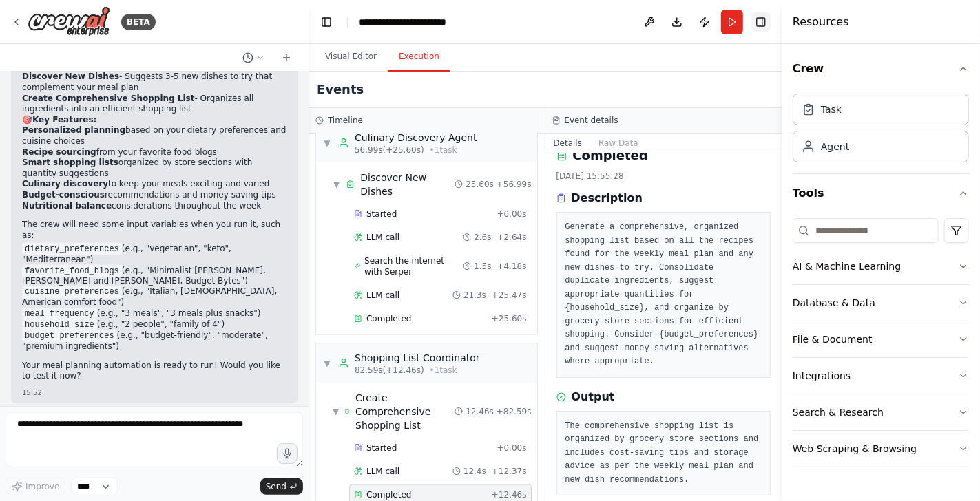
click at [762, 23] on button "Toggle Right Sidebar" at bounding box center [760, 21] width 19 height 19
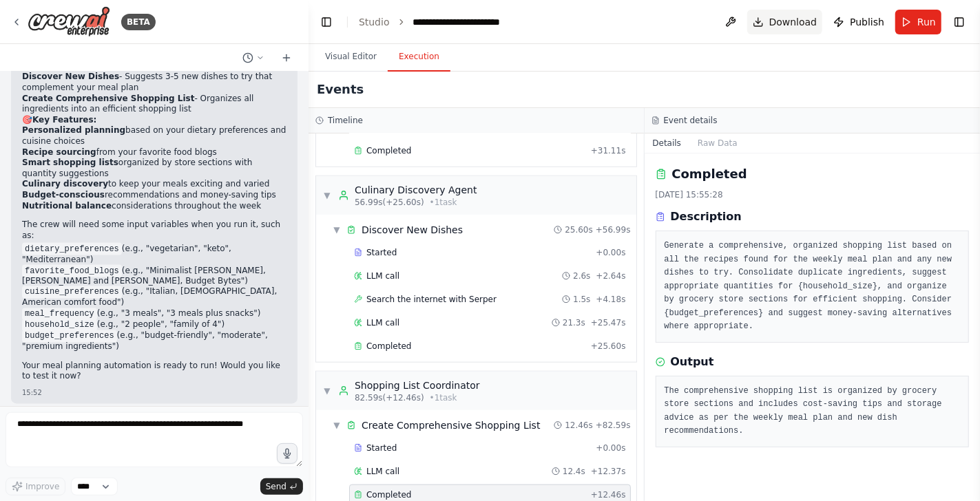
click at [795, 23] on span "Download" at bounding box center [793, 22] width 48 height 14
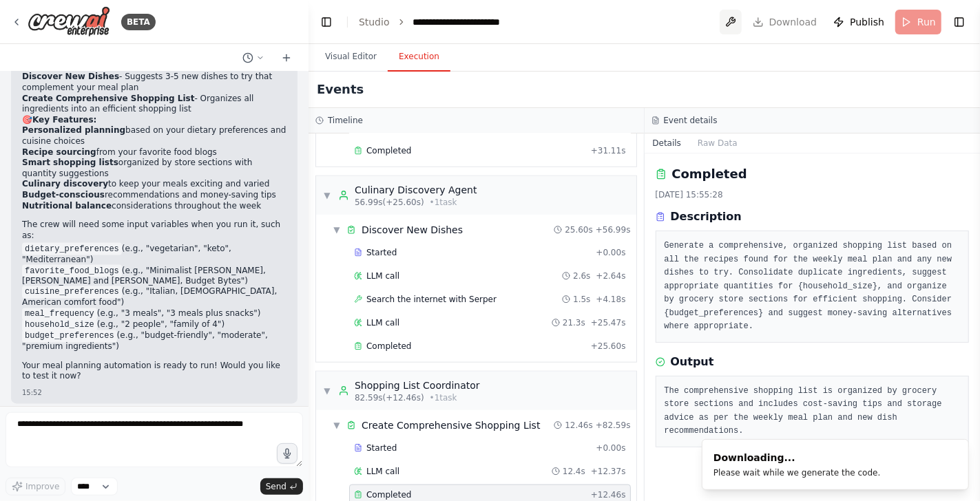
click at [733, 24] on button at bounding box center [730, 22] width 22 height 25
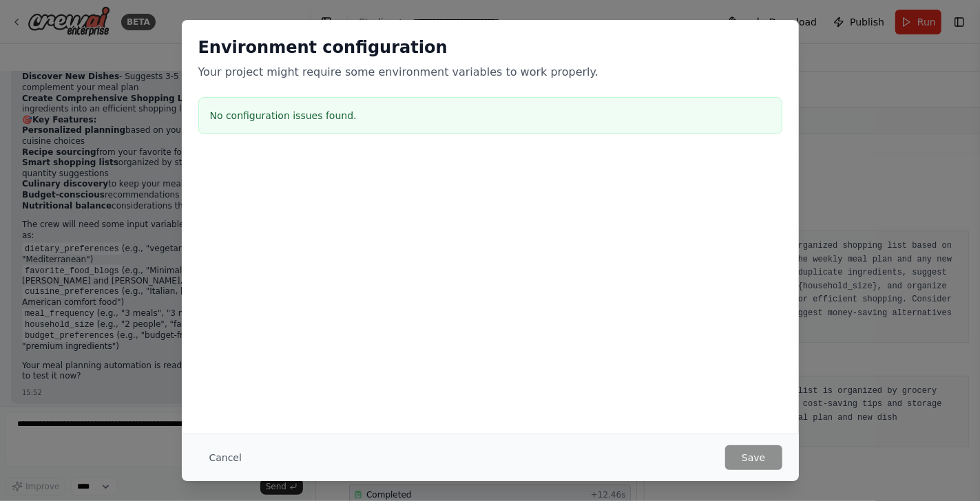
click at [214, 452] on button "Cancel" at bounding box center [225, 457] width 54 height 25
